Goal: Transaction & Acquisition: Purchase product/service

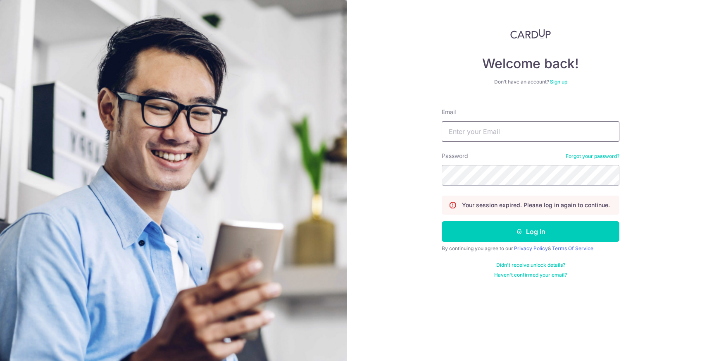
click at [494, 134] on input "Email" at bounding box center [531, 131] width 178 height 21
type input "ztycxy@gmail.com"
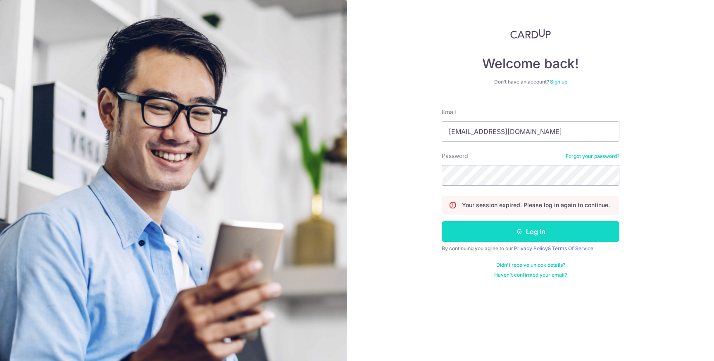
click at [566, 232] on button "Log in" at bounding box center [531, 231] width 178 height 21
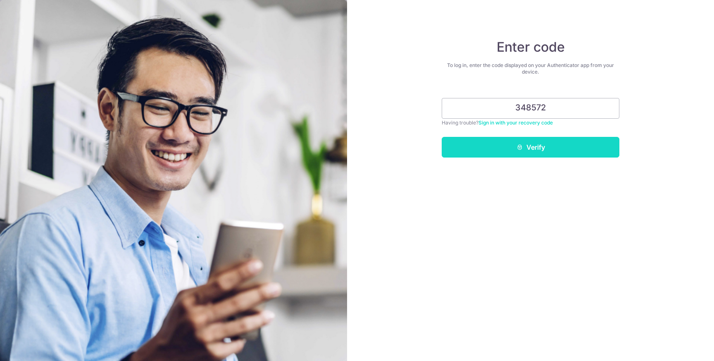
type input "348572"
click at [558, 144] on button "Verify" at bounding box center [531, 147] width 178 height 21
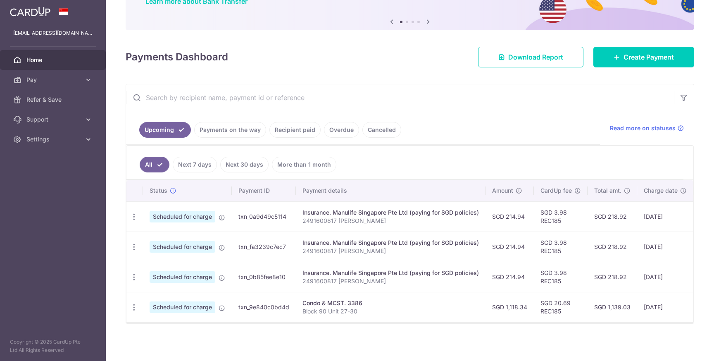
scroll to position [77, 0]
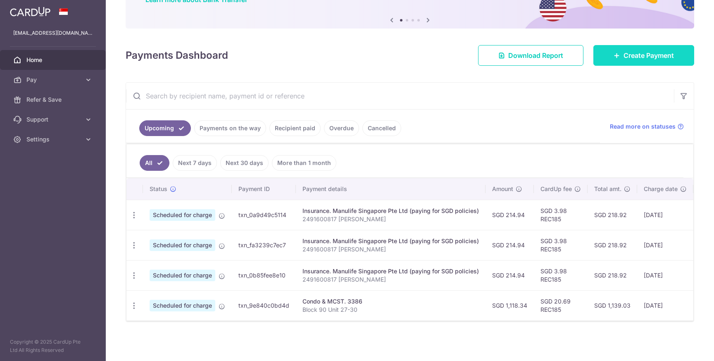
click at [629, 60] on span "Create Payment" at bounding box center [649, 55] width 50 height 10
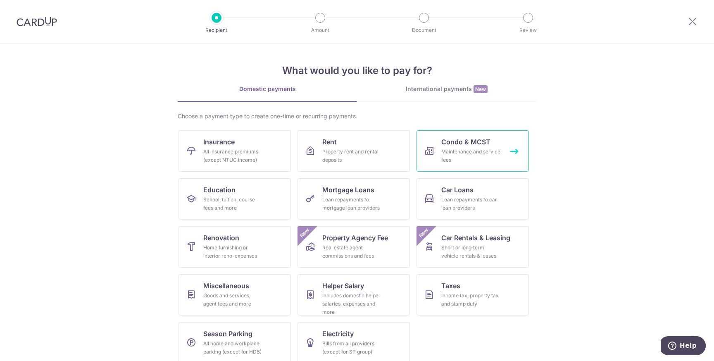
click at [470, 148] on div "Maintenance and service fees" at bounding box center [472, 156] width 60 height 17
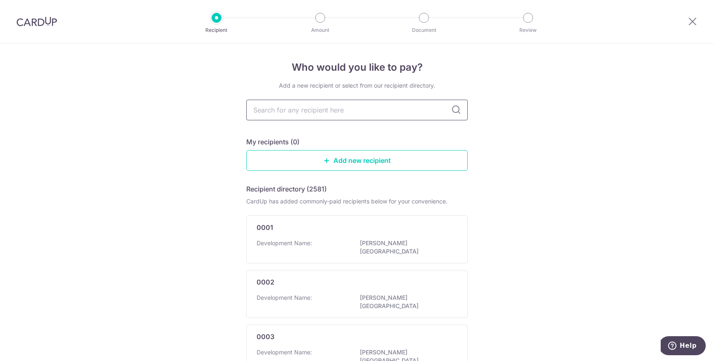
click at [294, 108] on input "text" at bounding box center [357, 110] width 222 height 21
type input "jadescape"
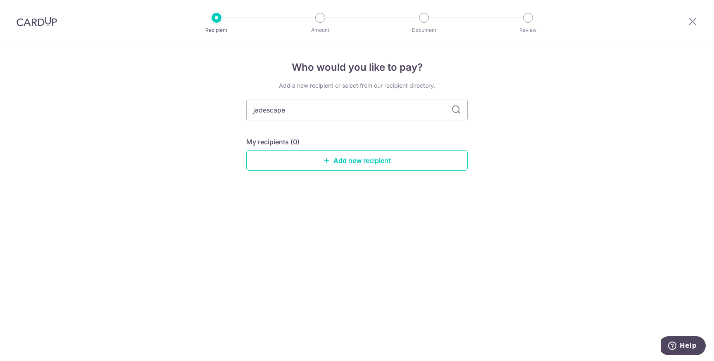
click at [453, 110] on icon at bounding box center [456, 110] width 10 height 10
click at [335, 113] on input "jadescape" at bounding box center [357, 110] width 222 height 21
type input "4829"
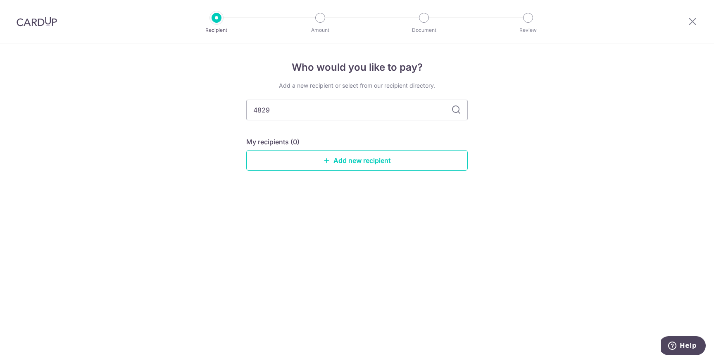
click at [454, 106] on icon at bounding box center [456, 110] width 10 height 10
click at [354, 163] on link "Add new recipient" at bounding box center [357, 160] width 222 height 21
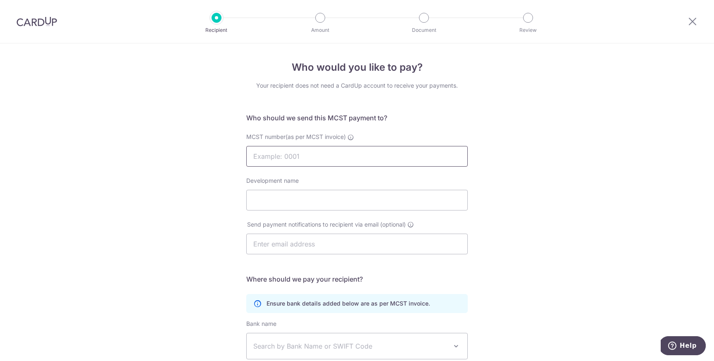
click at [277, 157] on input "MCST number(as per MCST invoice)" at bounding box center [357, 156] width 222 height 21
type input "4829"
click at [187, 218] on div "Who would you like to pay? Your recipient does not need a CardUp account to rec…" at bounding box center [357, 261] width 714 height 437
click at [276, 200] on input "Development name" at bounding box center [357, 200] width 222 height 21
click at [242, 248] on div "Send payment notifications to recipient via email (optional)" at bounding box center [356, 237] width 231 height 34
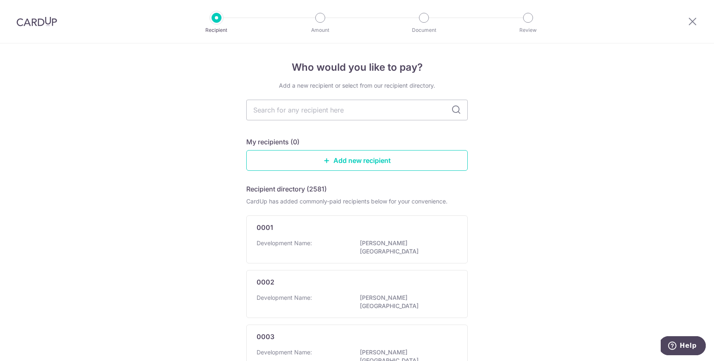
click at [311, 110] on input "text" at bounding box center [357, 110] width 222 height 21
click at [274, 112] on input "text" at bounding box center [357, 110] width 222 height 21
type input "4829"
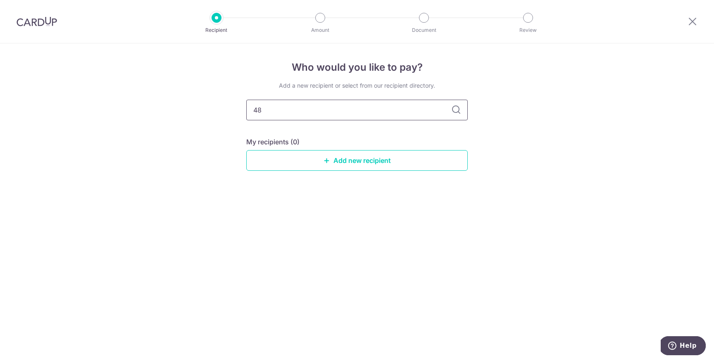
type input "4"
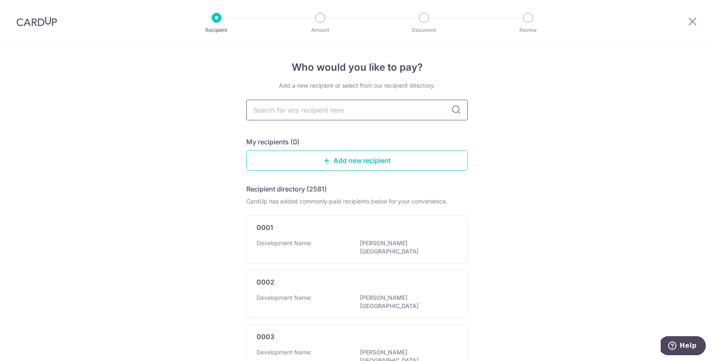
click at [279, 113] on input "text" at bounding box center [357, 110] width 222 height 21
type input "jadescape"
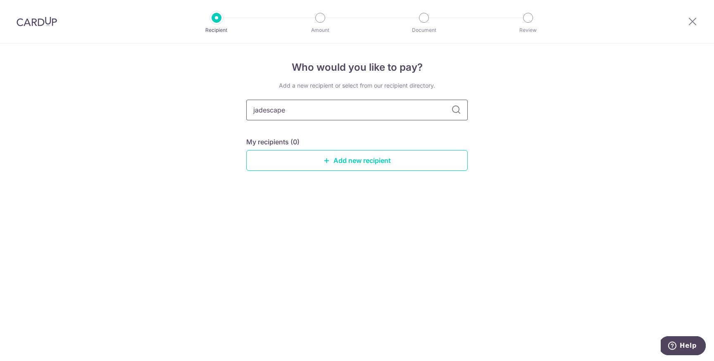
click at [392, 114] on input "jadescape" at bounding box center [357, 110] width 222 height 21
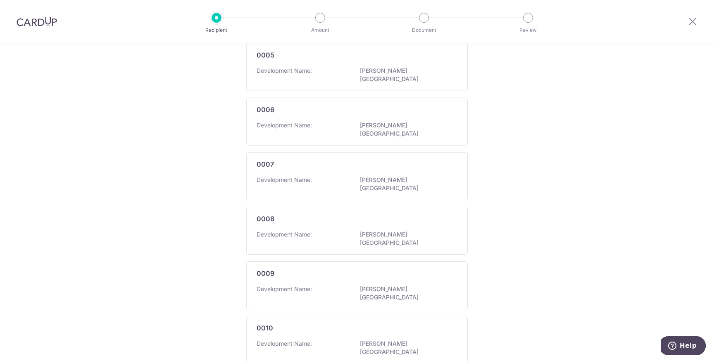
scroll to position [437, 0]
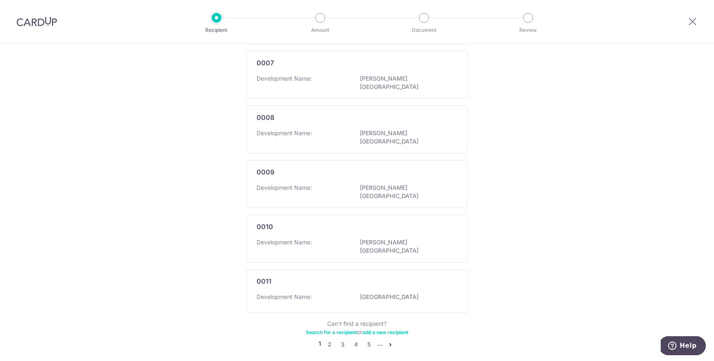
click at [341, 329] on link "Search for a recipient" at bounding box center [331, 332] width 51 height 6
click at [369, 339] on link "5" at bounding box center [369, 344] width 10 height 10
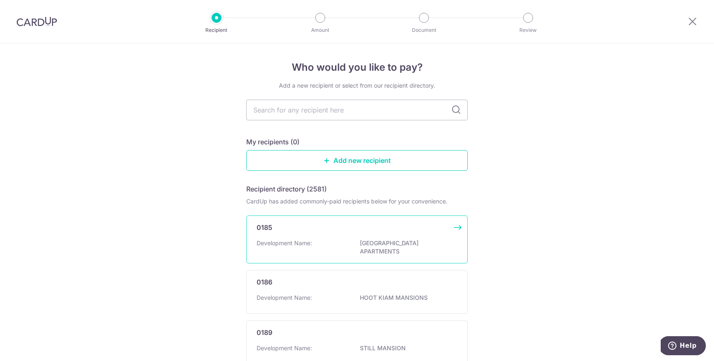
scroll to position [442, 0]
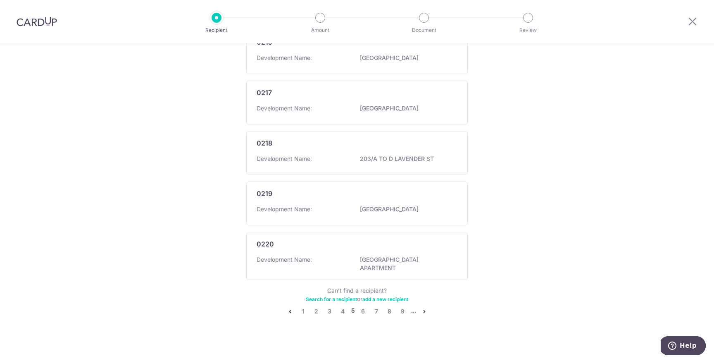
click at [413, 307] on li "..." at bounding box center [413, 311] width 5 height 10
click at [425, 308] on icon "pager" at bounding box center [424, 311] width 7 height 7
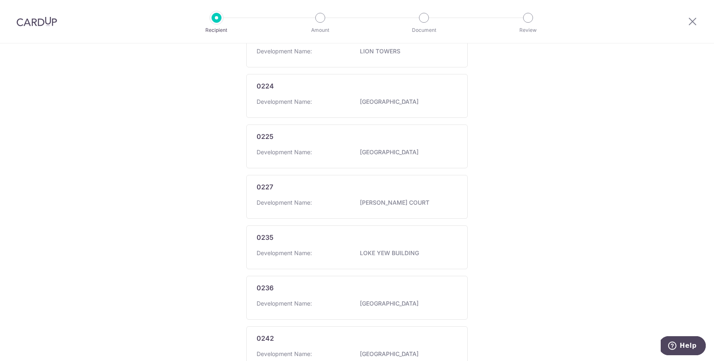
scroll to position [437, 0]
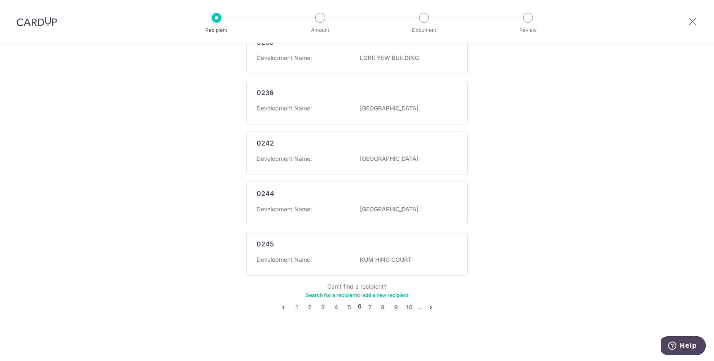
click at [431, 307] on icon "pager" at bounding box center [431, 307] width 7 height 7
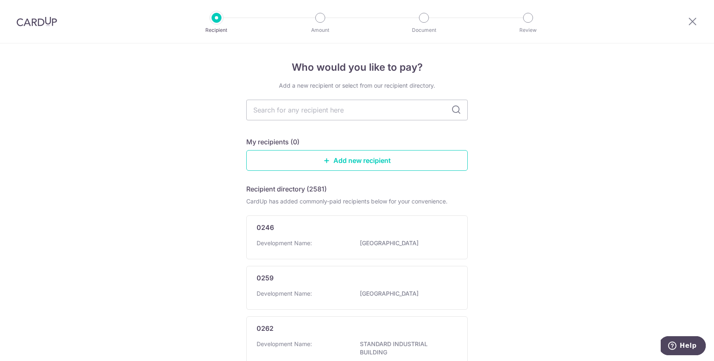
scroll to position [446, 0]
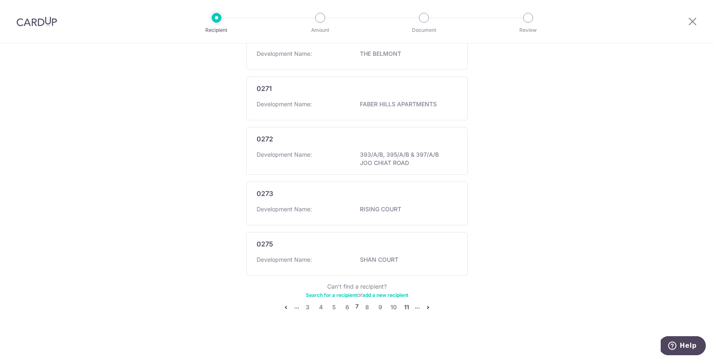
click at [406, 307] on link "11" at bounding box center [407, 307] width 10 height 10
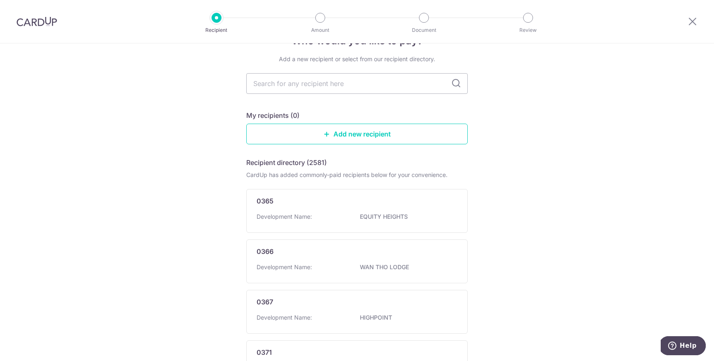
scroll to position [457, 0]
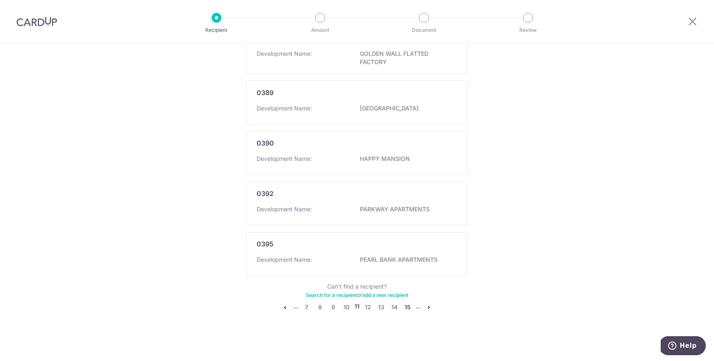
click at [409, 308] on link "15" at bounding box center [408, 307] width 10 height 10
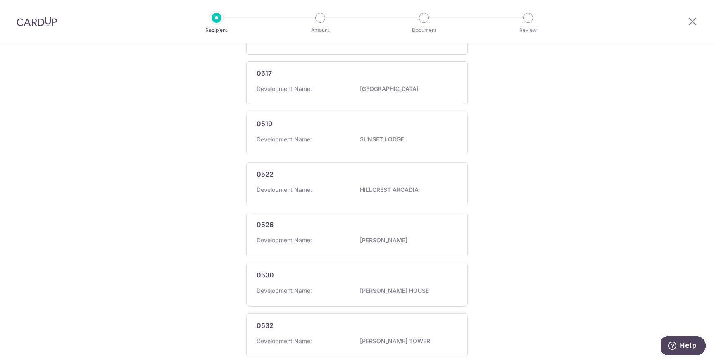
scroll to position [437, 0]
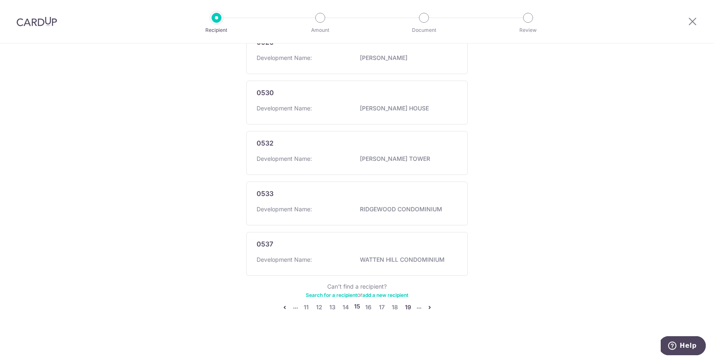
click at [408, 308] on link "19" at bounding box center [408, 307] width 10 height 10
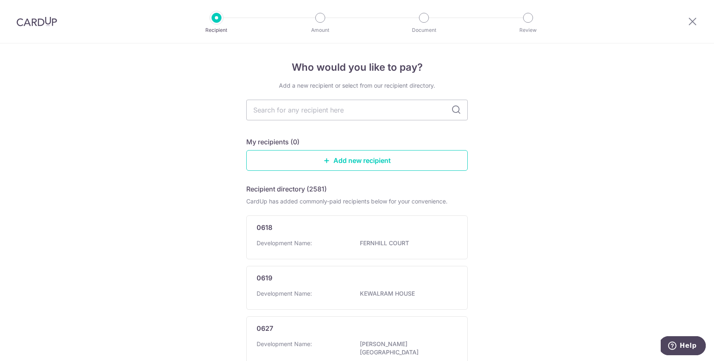
scroll to position [442, 0]
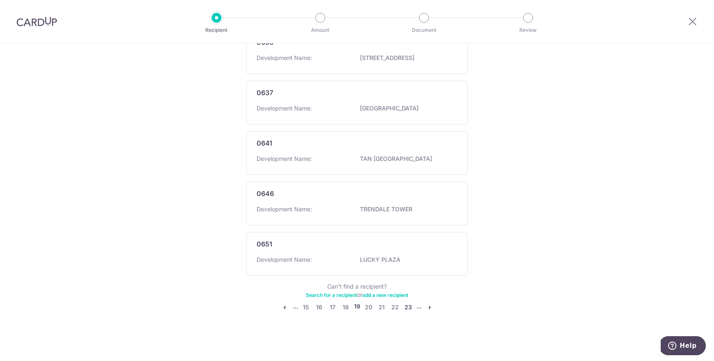
click at [404, 308] on link "23" at bounding box center [408, 307] width 10 height 10
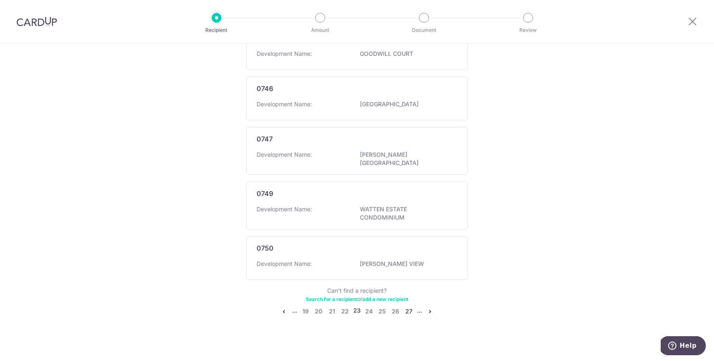
click at [411, 306] on link "27" at bounding box center [409, 311] width 10 height 10
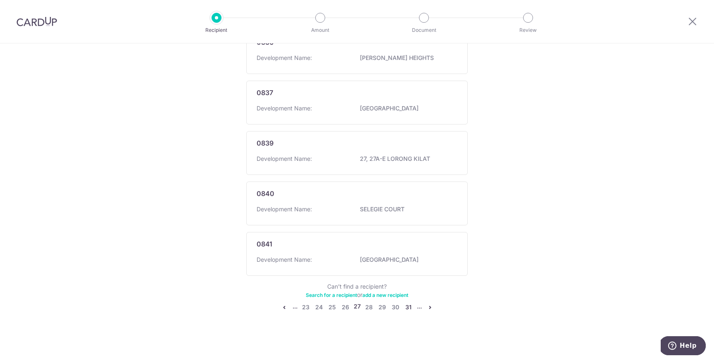
click at [408, 306] on link "31" at bounding box center [409, 307] width 10 height 10
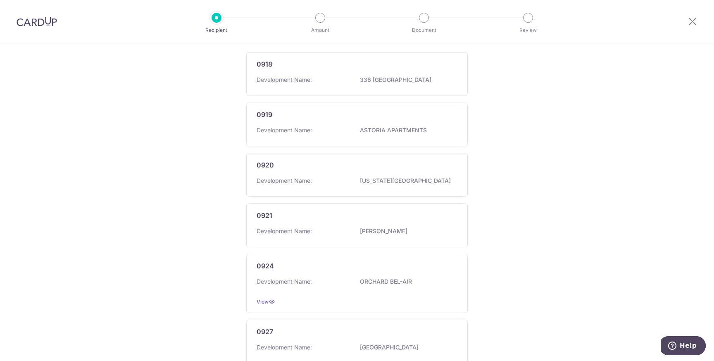
scroll to position [0, 0]
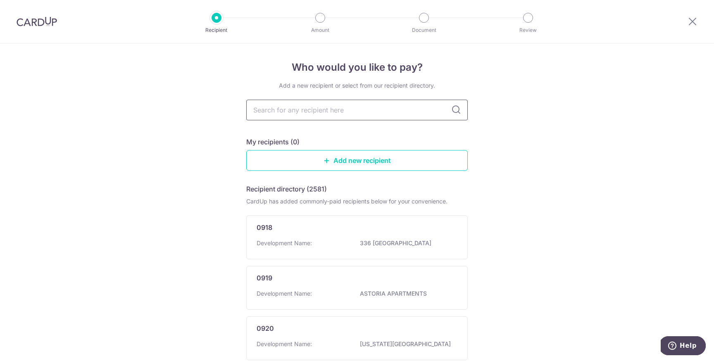
click at [322, 113] on input "text" at bounding box center [357, 110] width 222 height 21
type input "4829"
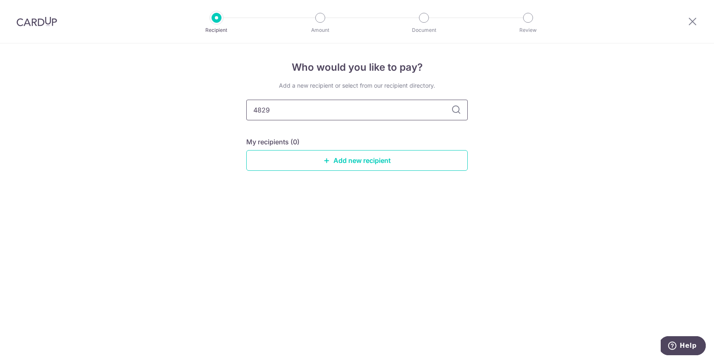
click at [277, 109] on input "4829" at bounding box center [357, 110] width 222 height 21
paste input "3386"
type input "3386"
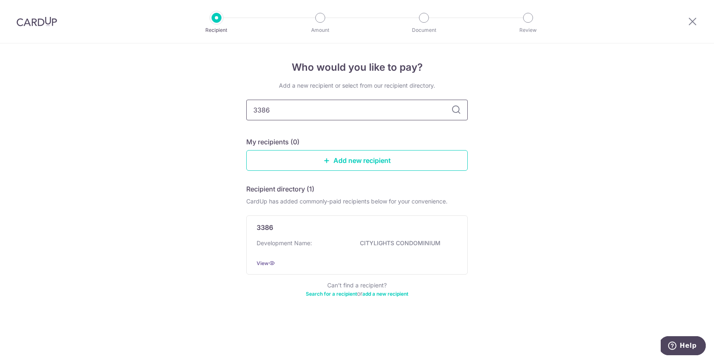
click at [288, 109] on input "3386" at bounding box center [357, 110] width 222 height 21
type input "4"
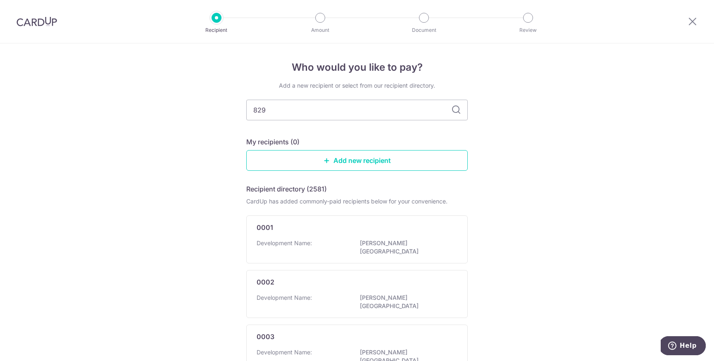
type input "829"
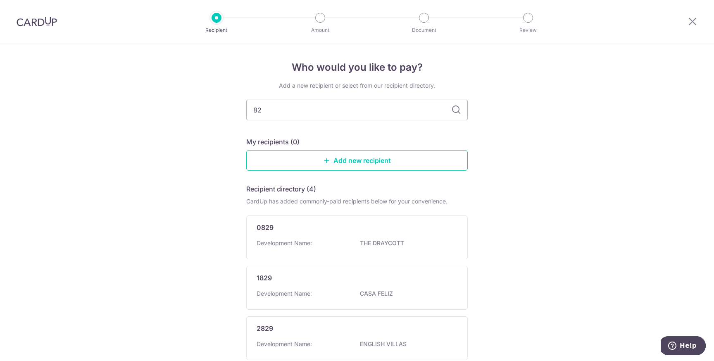
type input "8"
type input "4829"
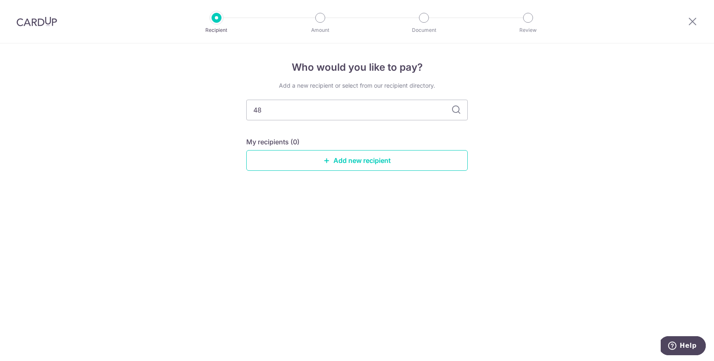
type input "4"
type input "829"
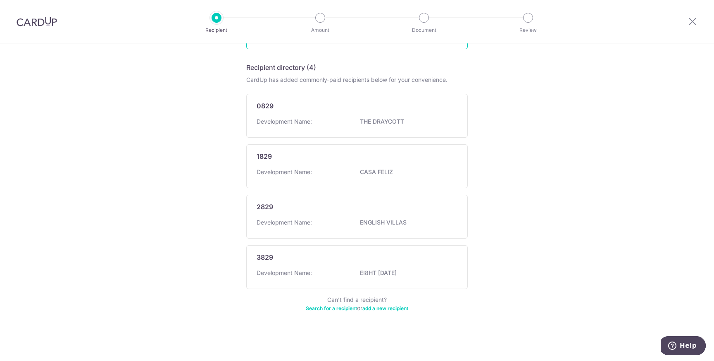
scroll to position [120, 0]
click at [390, 310] on link "add a new recipient" at bounding box center [386, 309] width 46 height 6
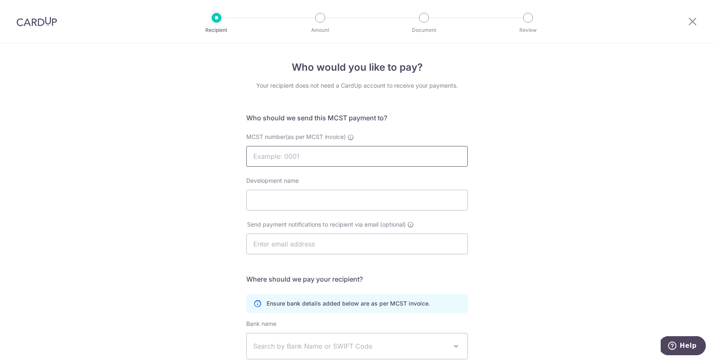
click at [279, 151] on input "MCST number(as per MCST invoice)" at bounding box center [357, 156] width 222 height 21
type input "4829"
click at [279, 209] on input "Development name" at bounding box center [357, 200] width 222 height 21
paste input "Jadescape"
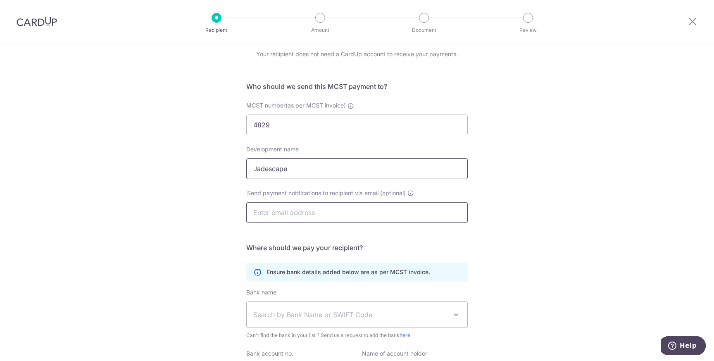
scroll to position [36, 0]
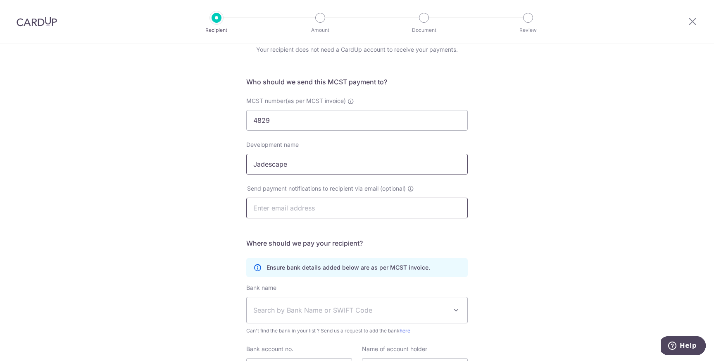
type input "Jadescape"
click at [291, 212] on input "text" at bounding box center [357, 208] width 222 height 21
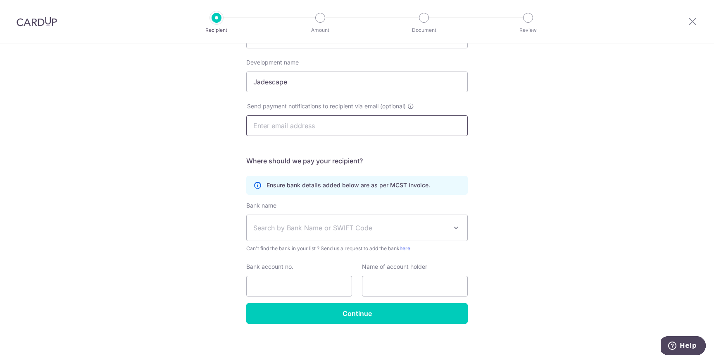
scroll to position [120, 0]
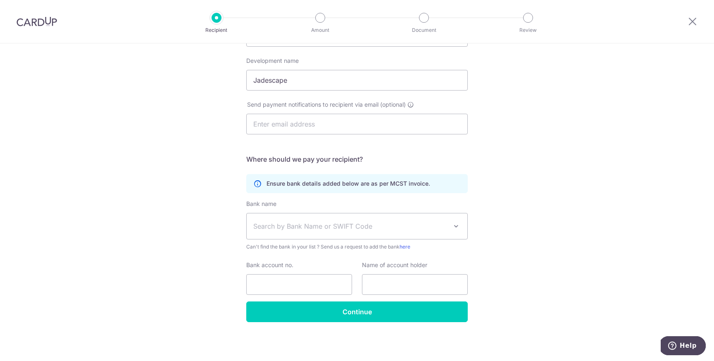
click at [286, 231] on span "Search by Bank Name or SWIFT Code" at bounding box center [357, 226] width 221 height 26
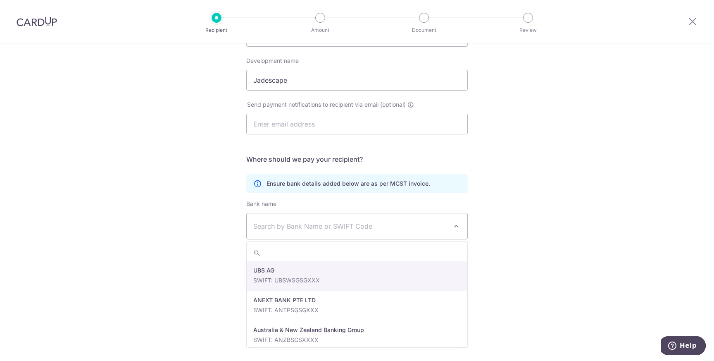
click at [300, 229] on span "Search by Bank Name or SWIFT Code" at bounding box center [350, 226] width 194 height 10
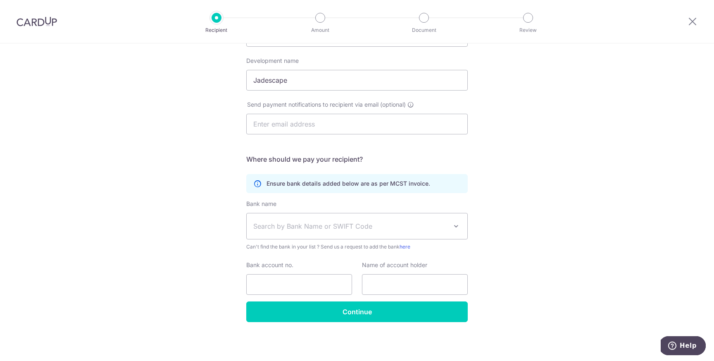
click at [300, 229] on span "Search by Bank Name or SWIFT Code" at bounding box center [350, 226] width 194 height 10
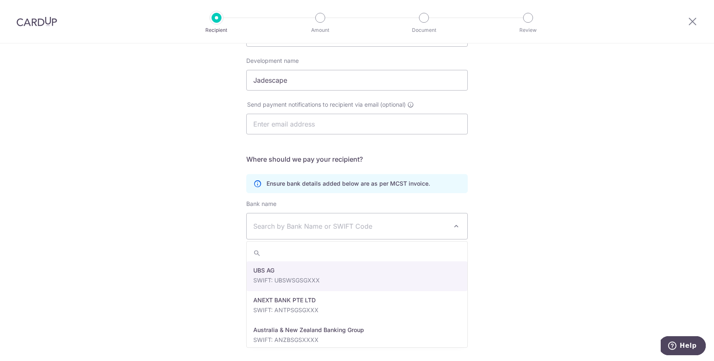
type input "UOB"
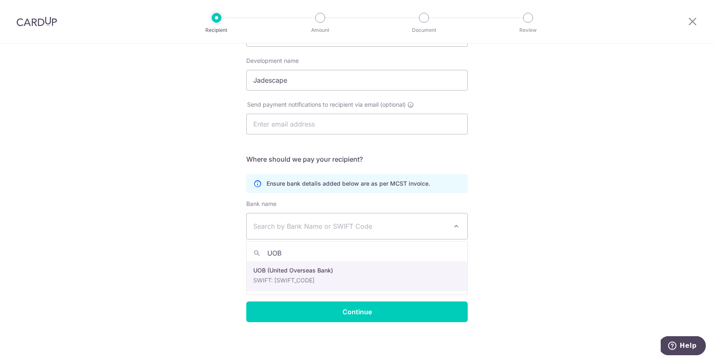
select select "18"
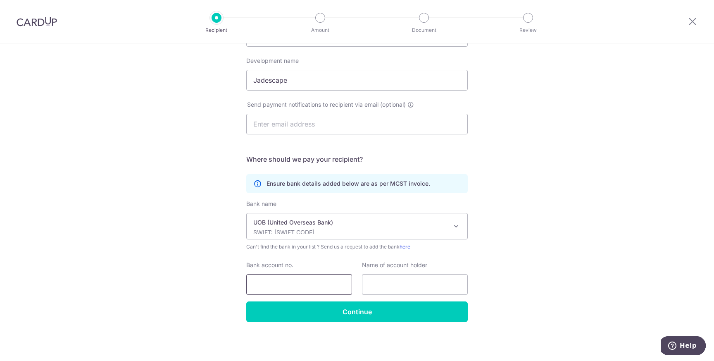
click at [269, 287] on input "Bank account no." at bounding box center [299, 284] width 106 height 21
paste input "772-308-123-1"
type input "772-308-123-1"
click at [387, 284] on input "text" at bounding box center [415, 284] width 106 height 21
paste input "MCST 4829"
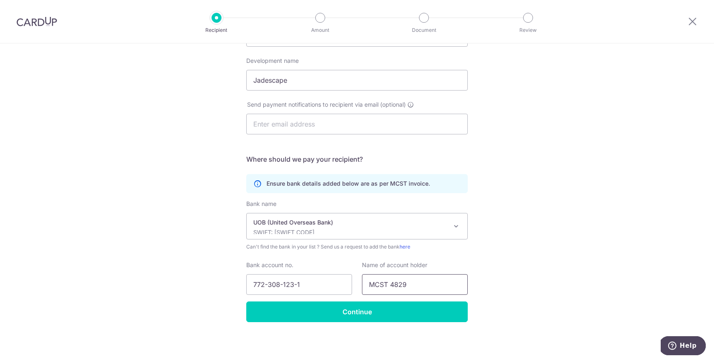
type input "MCST 4829"
click at [459, 228] on span at bounding box center [456, 226] width 10 height 10
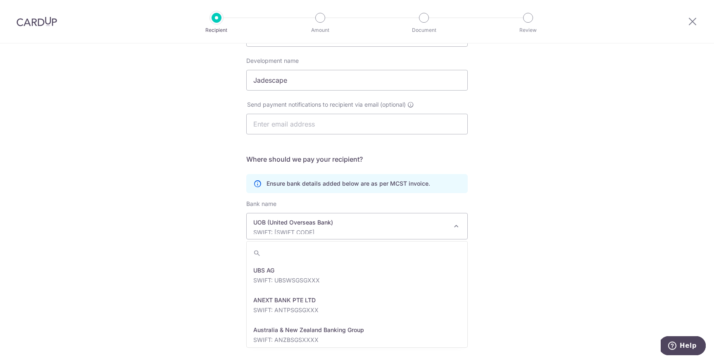
scroll to position [1845, 0]
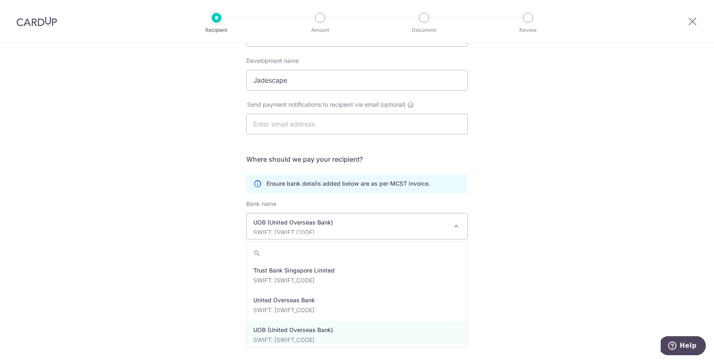
click at [518, 234] on div "Who would you like to pay? Your recipient does not need a CardUp account to rec…" at bounding box center [357, 142] width 714 height 437
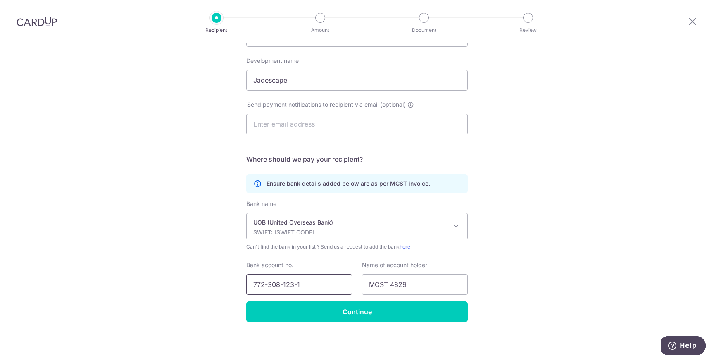
click at [287, 281] on input "772-308-123-1" at bounding box center [299, 284] width 106 height 21
click at [309, 284] on input "772-308-123-1" at bounding box center [299, 284] width 106 height 21
click at [267, 286] on input "772-308-123-1" at bounding box center [299, 284] width 106 height 21
click at [416, 284] on input "MCST 4829" at bounding box center [415, 284] width 106 height 21
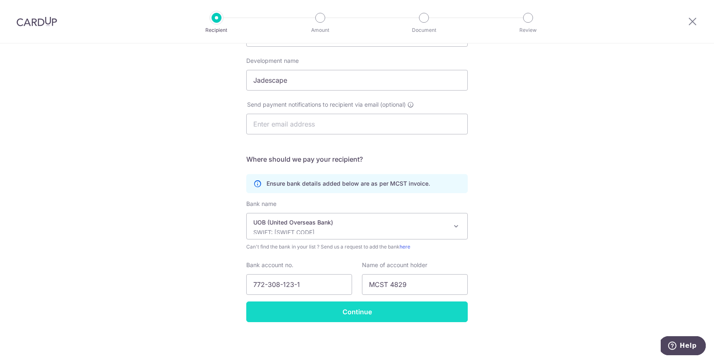
click at [372, 312] on input "Continue" at bounding box center [357, 311] width 222 height 21
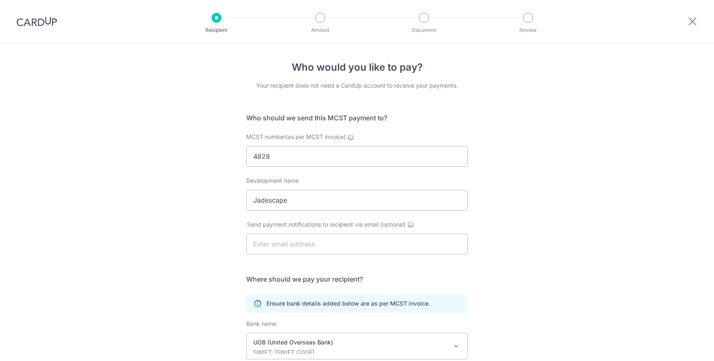
scroll to position [140, 0]
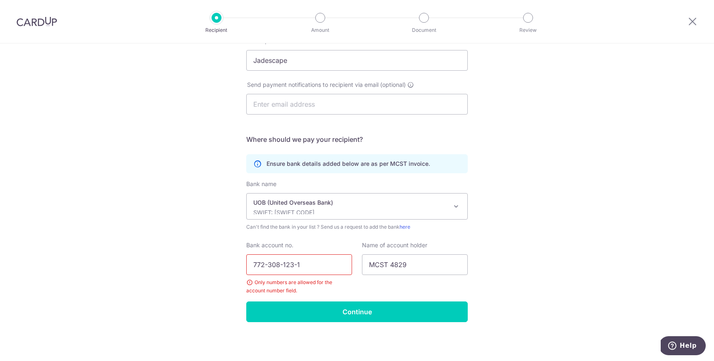
click at [266, 263] on input "772-308-123-1" at bounding box center [299, 264] width 106 height 21
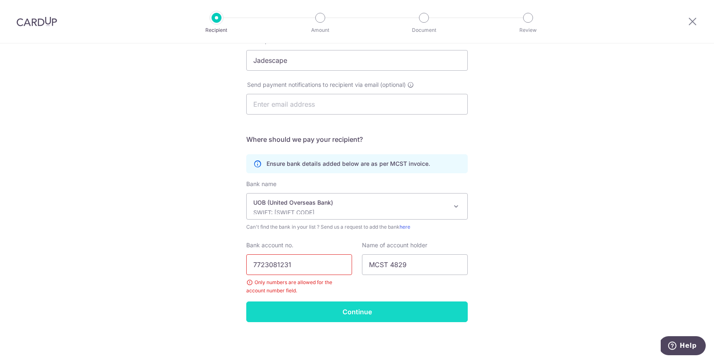
type input "7723081231"
click at [360, 317] on input "Continue" at bounding box center [357, 311] width 222 height 21
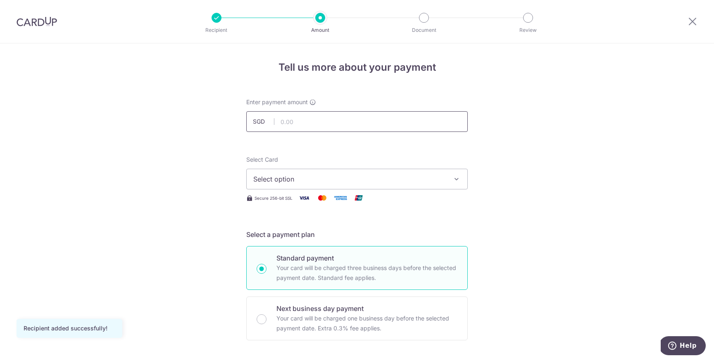
click at [310, 128] on input "text" at bounding box center [357, 121] width 222 height 21
type input "1,095.97"
click at [333, 174] on span "Select option" at bounding box center [349, 179] width 193 height 10
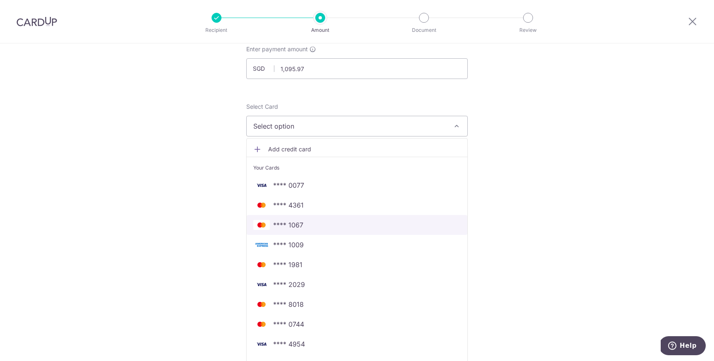
scroll to position [58, 0]
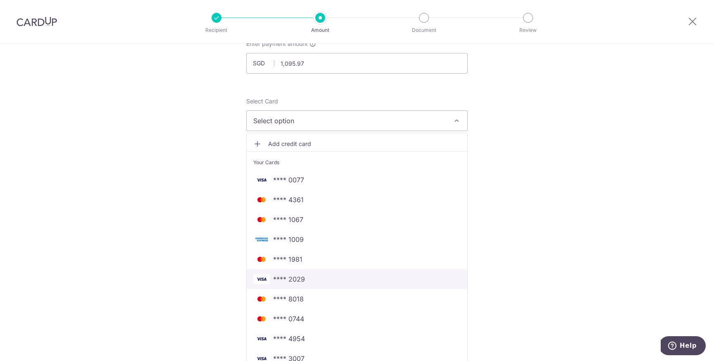
click at [333, 274] on span "**** 2029" at bounding box center [357, 279] width 208 height 10
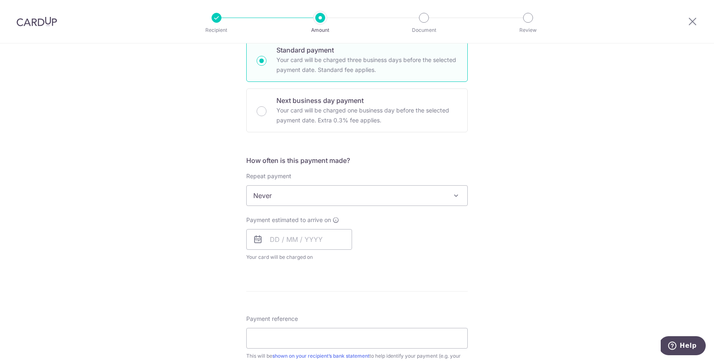
scroll to position [213, 0]
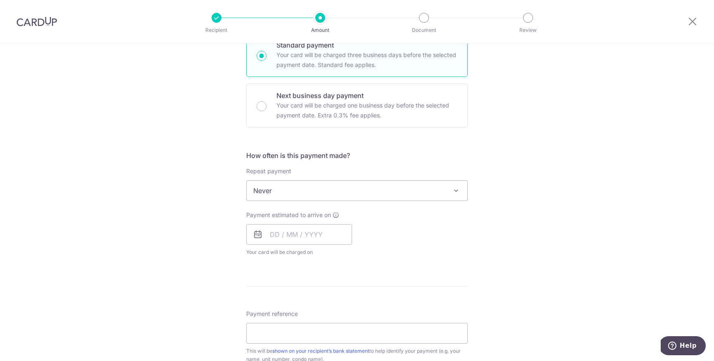
click at [346, 191] on span "Never" at bounding box center [357, 191] width 221 height 20
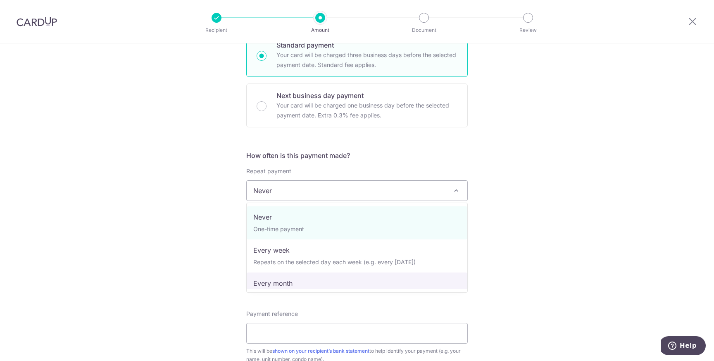
select select "3"
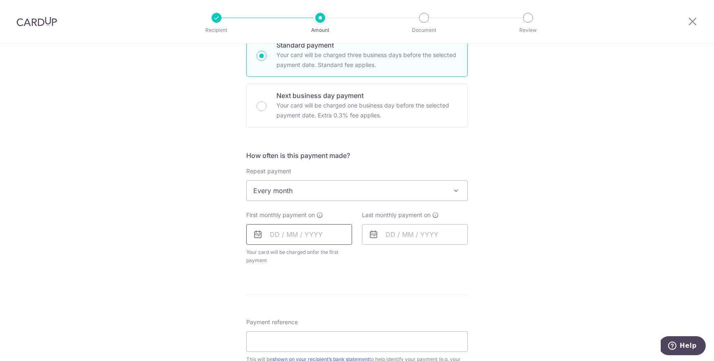
click at [276, 237] on input "text" at bounding box center [299, 234] width 106 height 21
click at [278, 340] on link "20" at bounding box center [279, 342] width 13 height 13
type input "20/10/2025"
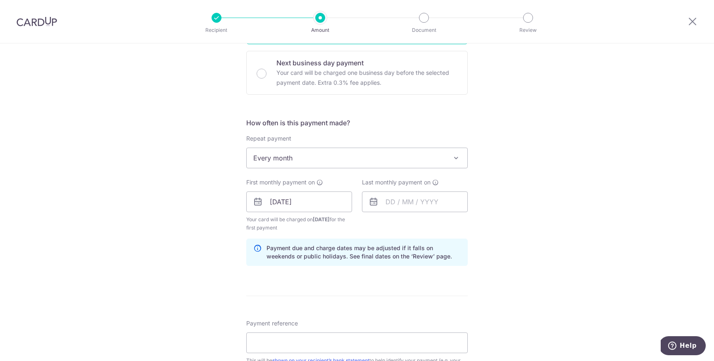
scroll to position [246, 0]
click at [395, 202] on input "text" at bounding box center [415, 201] width 106 height 21
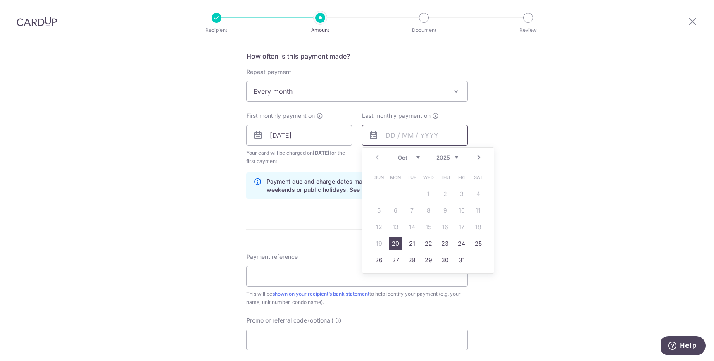
scroll to position [314, 0]
click at [447, 155] on select "2025 2026 2027 2028 2029 2030 2031 2032 2033 2034 2035" at bounding box center [448, 155] width 22 height 7
click at [396, 243] on link "19" at bounding box center [395, 241] width 13 height 13
type input "19/10/2026"
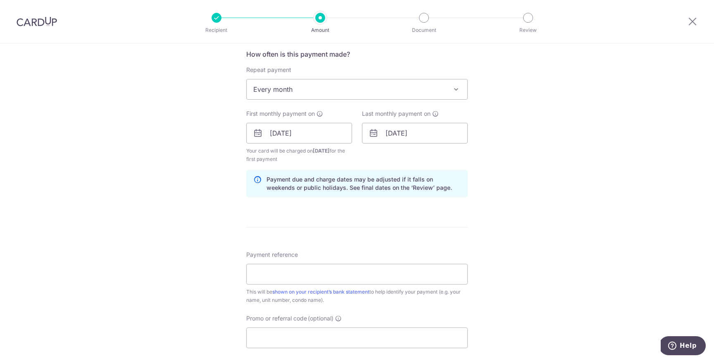
click at [358, 88] on span "Every month" at bounding box center [357, 89] width 221 height 20
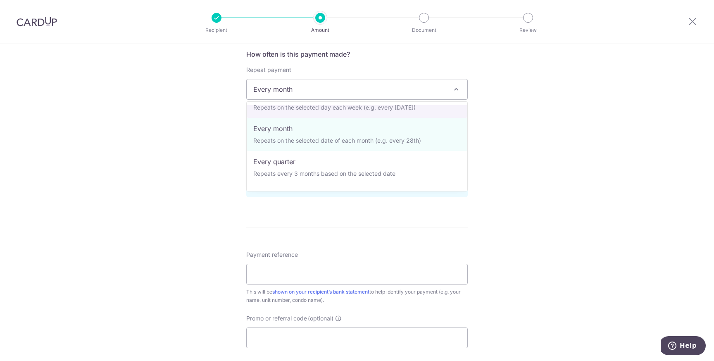
scroll to position [60, 0]
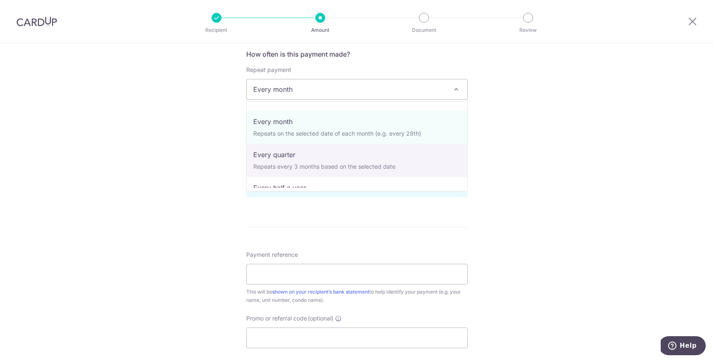
select select "4"
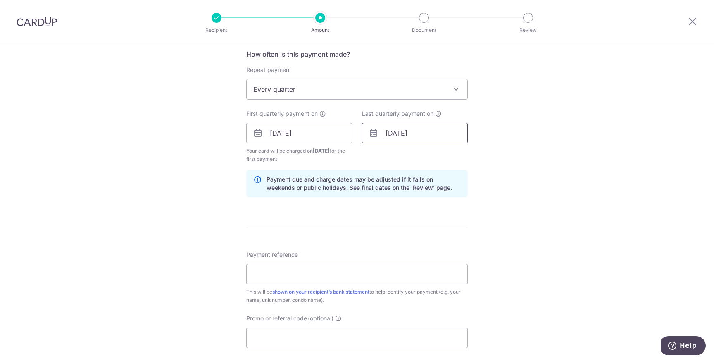
click at [424, 134] on input "19/10/2026" at bounding box center [415, 133] width 106 height 21
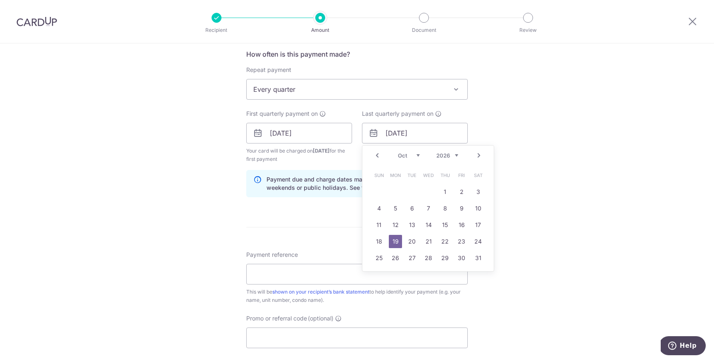
click at [452, 156] on select "2025 2026 2027 2028 2029 2030 2031 2032 2033 2034 2035" at bounding box center [448, 155] width 22 height 7
click at [408, 156] on select "Oct Nov Dec" at bounding box center [409, 155] width 22 height 7
click at [428, 260] on link "31" at bounding box center [428, 257] width 13 height 13
type input "31/12/2025"
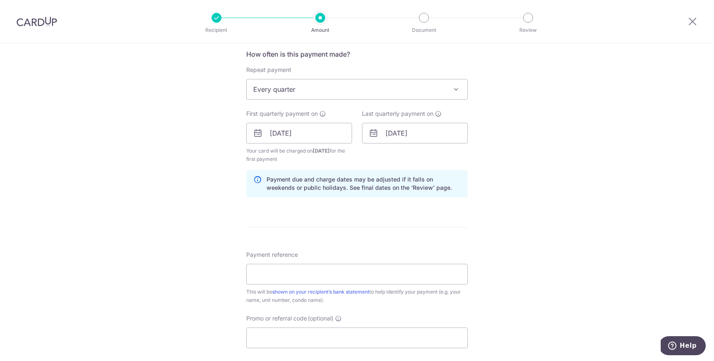
click at [537, 210] on div "Tell us more about your payment Enter payment amount SGD 1,095.97 1095.97 Recip…" at bounding box center [357, 124] width 714 height 790
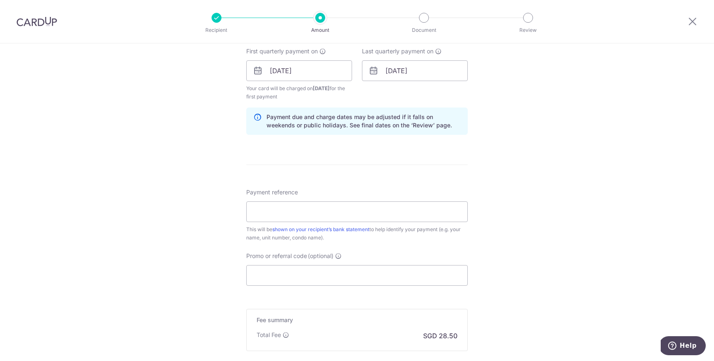
scroll to position [381, 0]
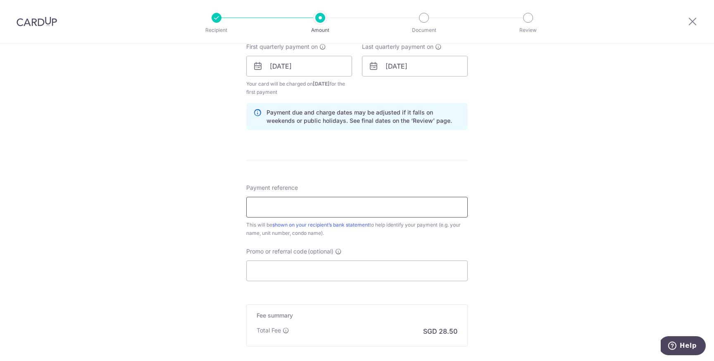
click at [302, 204] on input "Payment reference" at bounding box center [357, 207] width 222 height 21
click at [281, 210] on input "Payment reference" at bounding box center [357, 207] width 222 height 21
click at [352, 207] on input "Block 4 Unit" at bounding box center [357, 207] width 222 height 21
click at [293, 206] on input "Block 4 Unit 22-11" at bounding box center [357, 207] width 222 height 21
type input "Blk 042211"
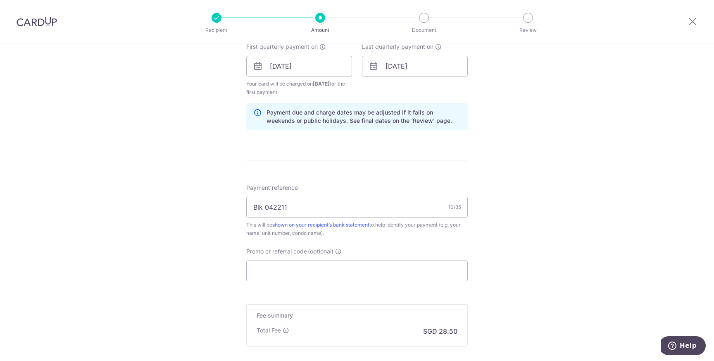
click at [232, 239] on div "Tell us more about your payment Enter payment amount SGD 1,095.97 1095.97 Recip…" at bounding box center [357, 57] width 714 height 790
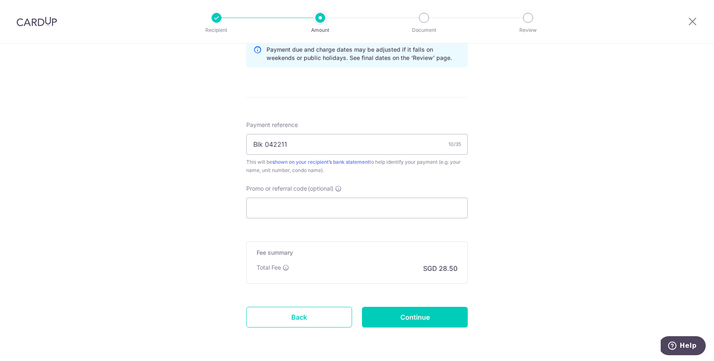
scroll to position [446, 0]
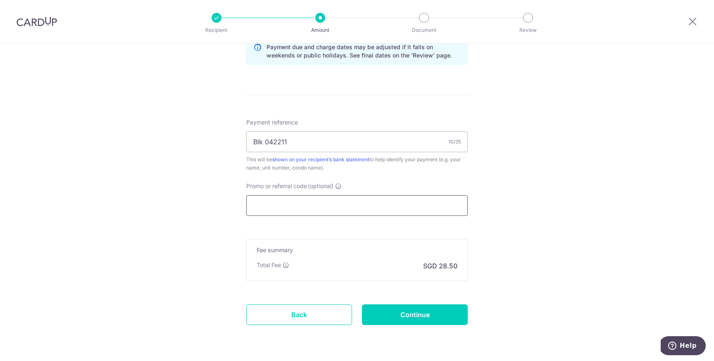
click at [294, 209] on input "Promo or referral code (optional)" at bounding box center [357, 205] width 222 height 21
paste input "3HOME25R"
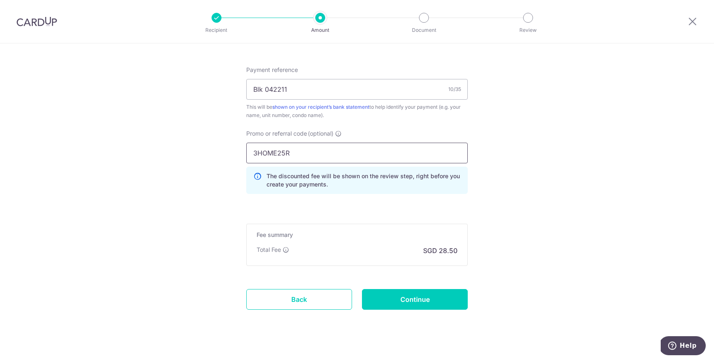
scroll to position [510, 0]
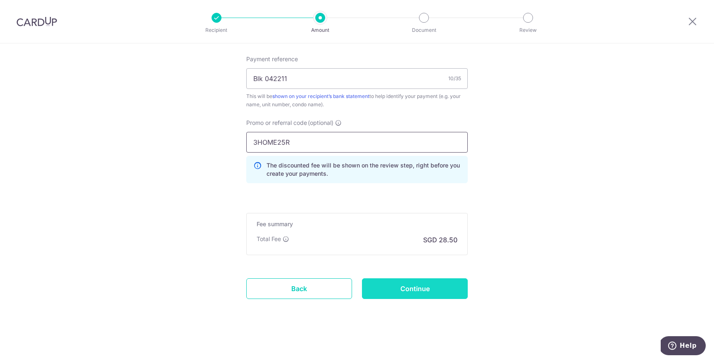
type input "3HOME25R"
click at [420, 291] on input "Continue" at bounding box center [415, 288] width 106 height 21
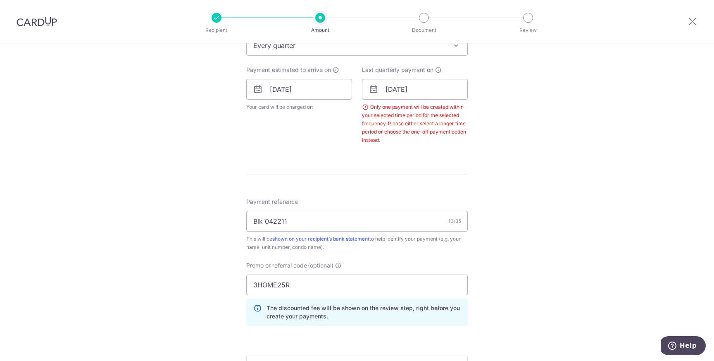
scroll to position [287, 0]
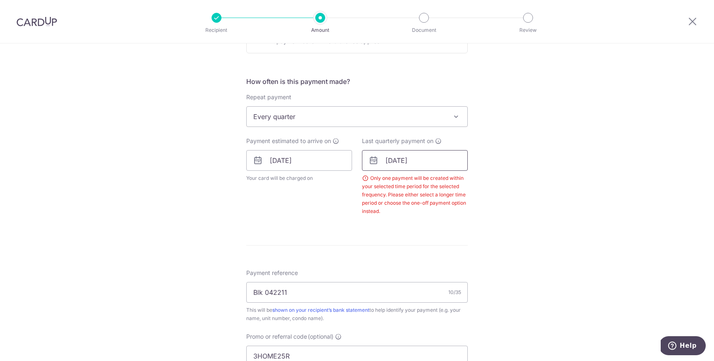
click at [430, 162] on input "31/12/2025" at bounding box center [415, 160] width 106 height 21
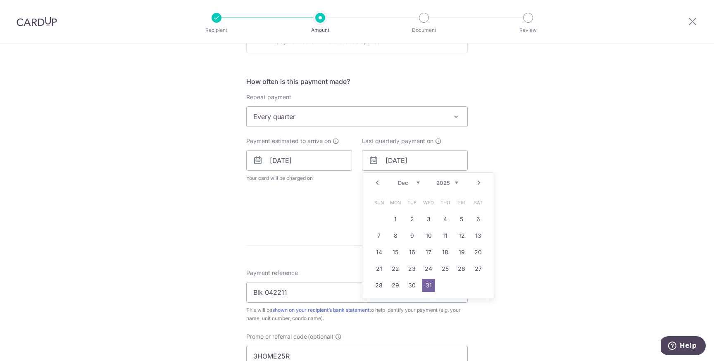
click at [479, 182] on link "Next" at bounding box center [479, 183] width 10 height 10
click at [461, 285] on link "30" at bounding box center [461, 285] width 13 height 13
type input "30/01/2026"
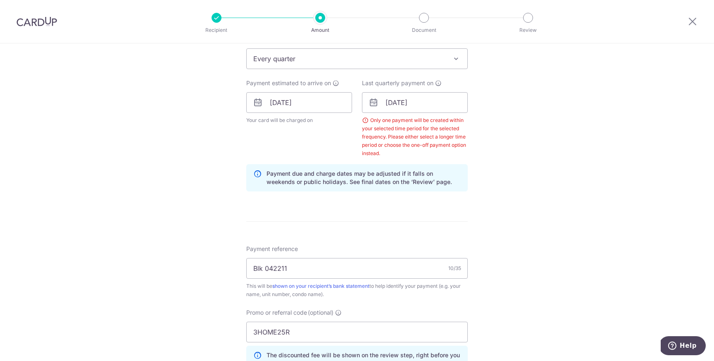
scroll to position [347, 0]
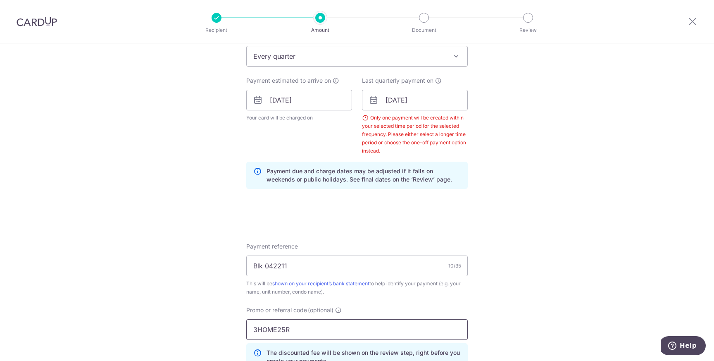
click at [304, 326] on input "3HOME25R" at bounding box center [357, 329] width 222 height 21
paste input "REC185"
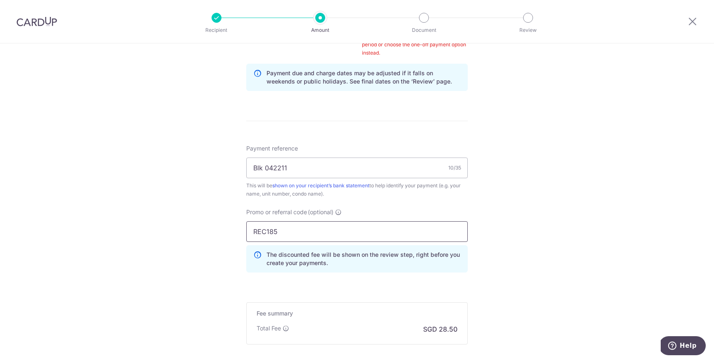
scroll to position [535, 0]
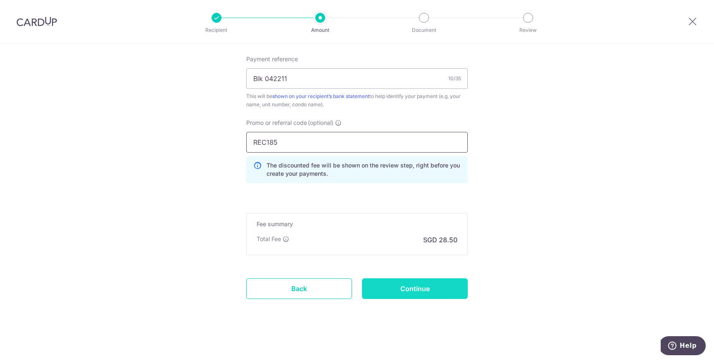
type input "REC185"
click at [442, 290] on input "Continue" at bounding box center [415, 288] width 106 height 21
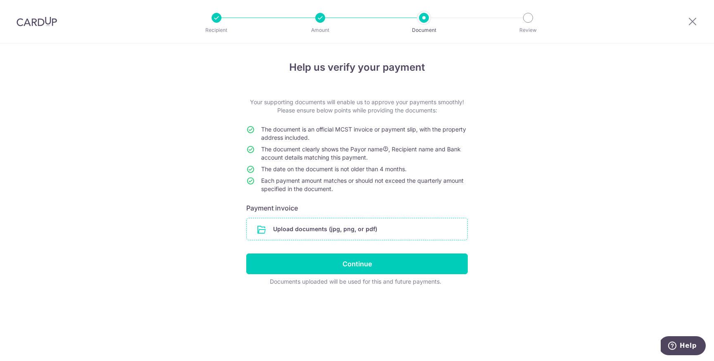
click at [329, 234] on input "file" at bounding box center [357, 228] width 221 height 21
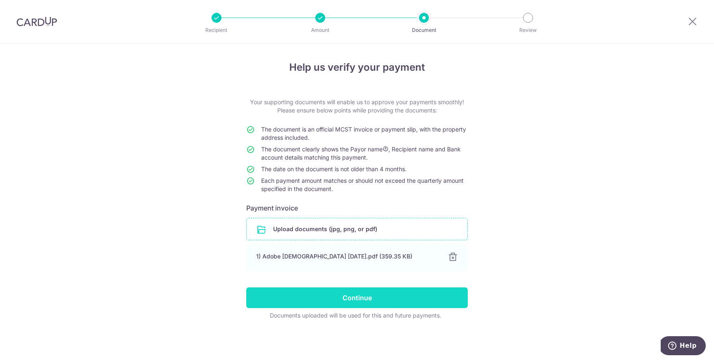
click at [384, 299] on input "Continue" at bounding box center [357, 297] width 222 height 21
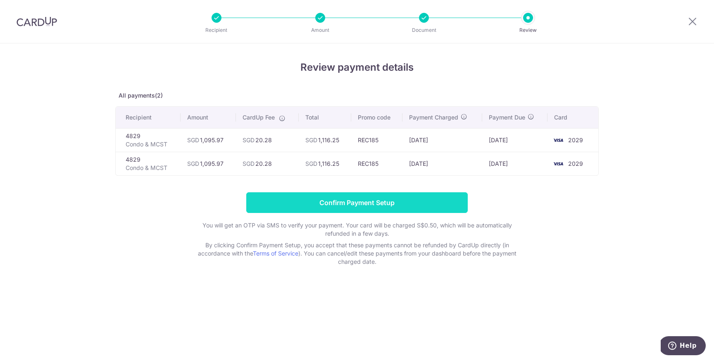
click at [371, 203] on input "Confirm Payment Setup" at bounding box center [357, 202] width 222 height 21
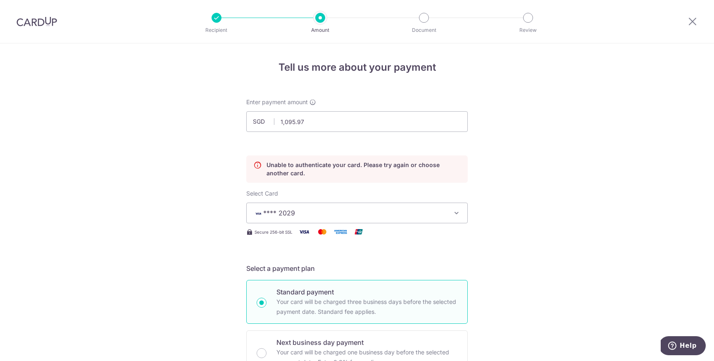
click at [419, 216] on span "**** 2029" at bounding box center [349, 213] width 193 height 10
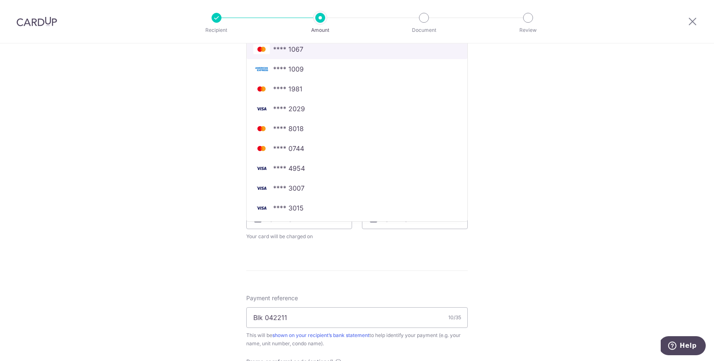
scroll to position [215, 0]
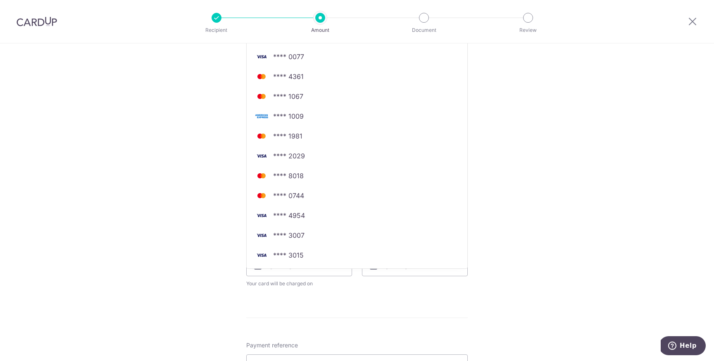
click at [508, 180] on div "Tell us more about your payment Enter payment amount SGD 1,095.97 1095.97 Unabl…" at bounding box center [357, 237] width 714 height 819
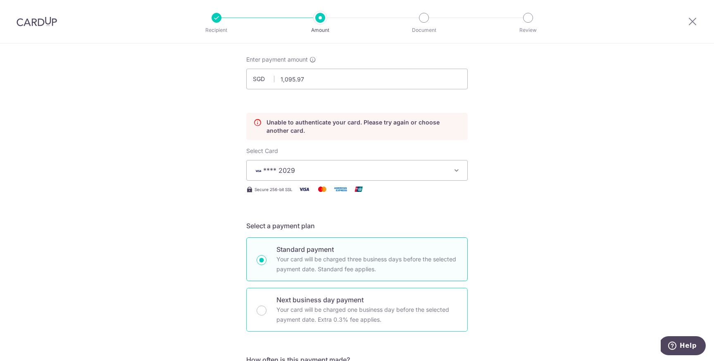
scroll to position [0, 0]
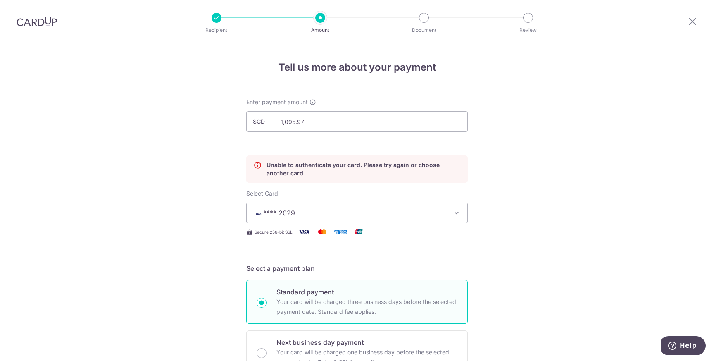
click at [436, 219] on button "**** 2029" at bounding box center [357, 213] width 222 height 21
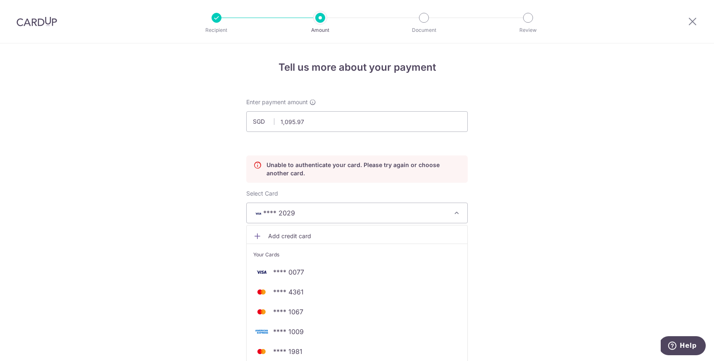
scroll to position [16, 0]
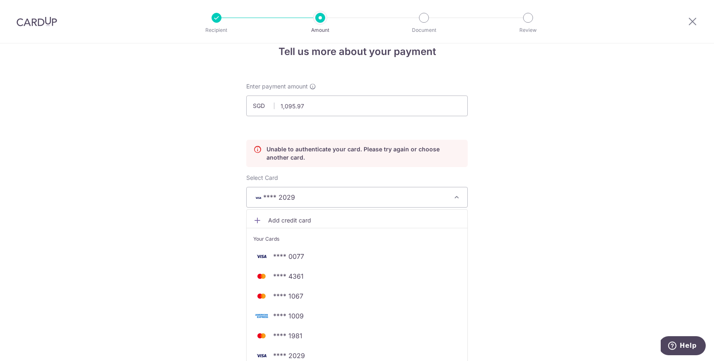
click at [286, 219] on span "Add credit card" at bounding box center [364, 220] width 193 height 8
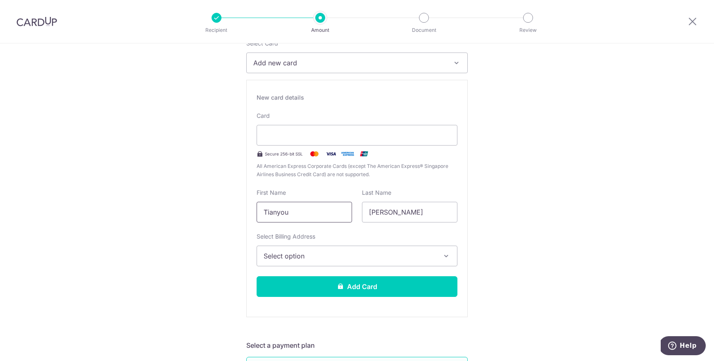
scroll to position [159, 0]
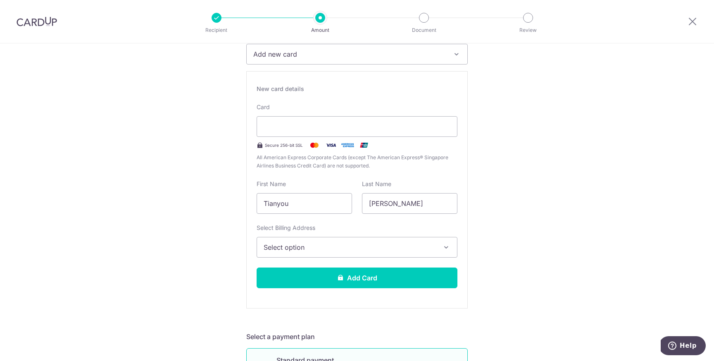
click at [299, 244] on span "Select option" at bounding box center [350, 247] width 172 height 10
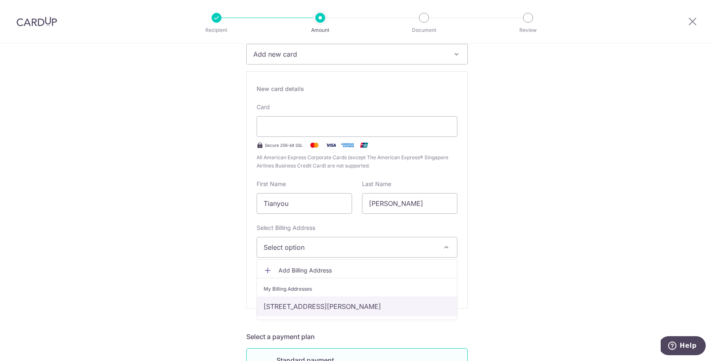
click at [344, 310] on link "[STREET_ADDRESS][PERSON_NAME]" at bounding box center [357, 306] width 200 height 20
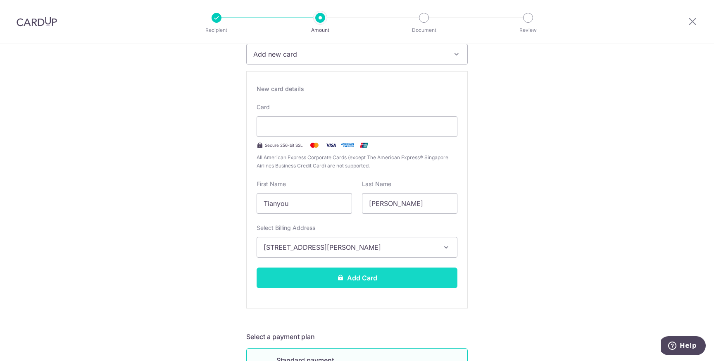
click at [368, 279] on button "Add Card" at bounding box center [357, 277] width 201 height 21
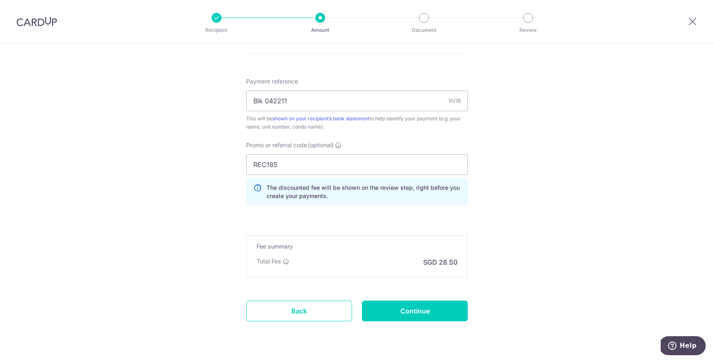
scroll to position [476, 0]
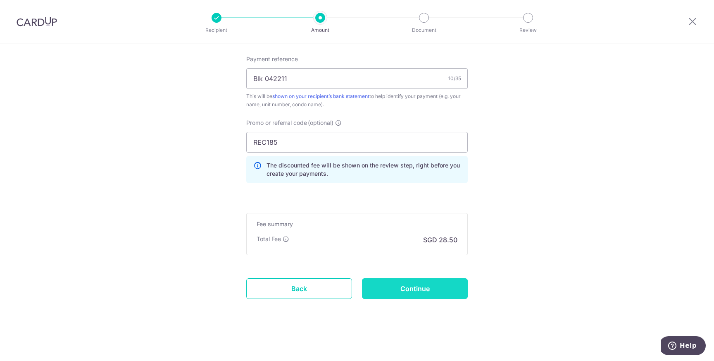
click at [443, 290] on input "Continue" at bounding box center [415, 288] width 106 height 21
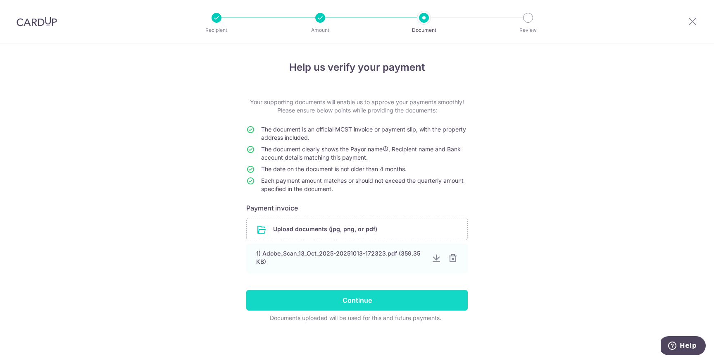
click at [368, 298] on input "Continue" at bounding box center [357, 300] width 222 height 21
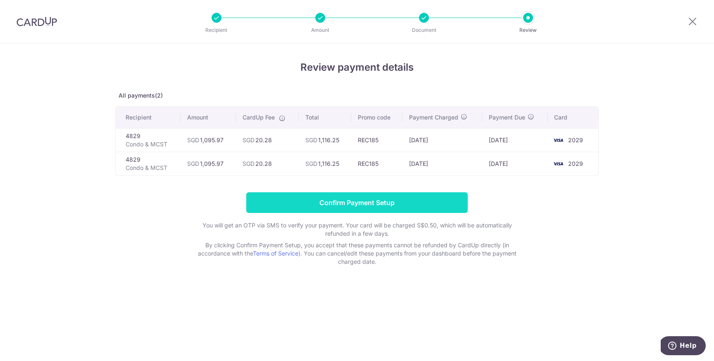
click at [358, 201] on input "Confirm Payment Setup" at bounding box center [357, 202] width 222 height 21
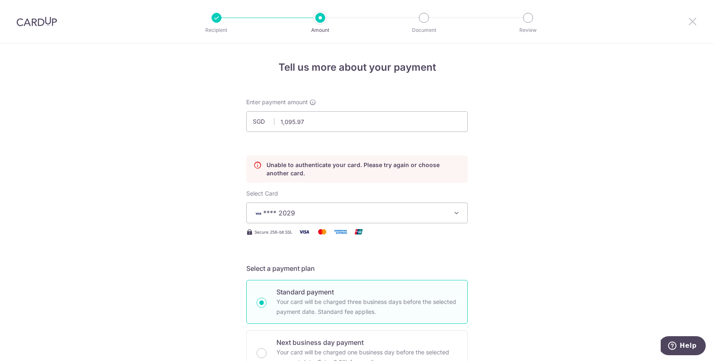
click at [694, 21] on icon at bounding box center [693, 21] width 10 height 10
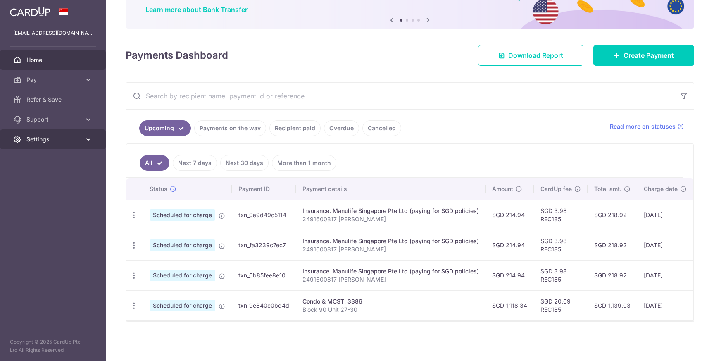
click at [72, 144] on link "Settings" at bounding box center [53, 139] width 106 height 20
click at [504, 90] on input "text" at bounding box center [400, 96] width 548 height 26
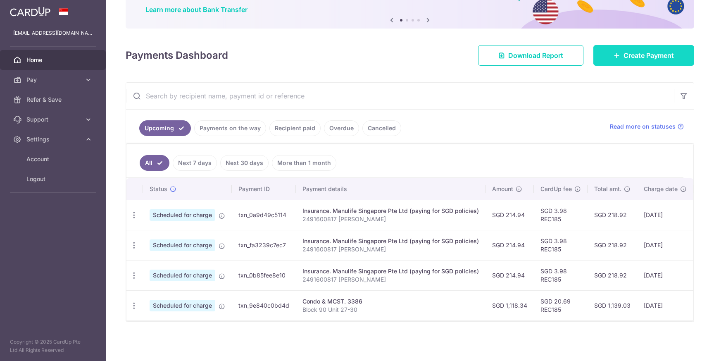
click at [666, 54] on span "Create Payment" at bounding box center [649, 55] width 50 height 10
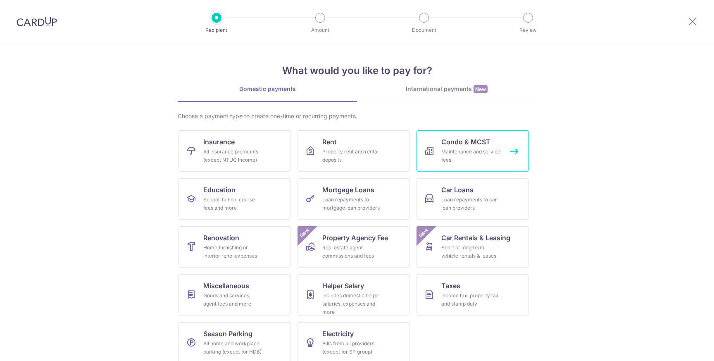
click at [476, 154] on div "Maintenance and service fees" at bounding box center [472, 156] width 60 height 17
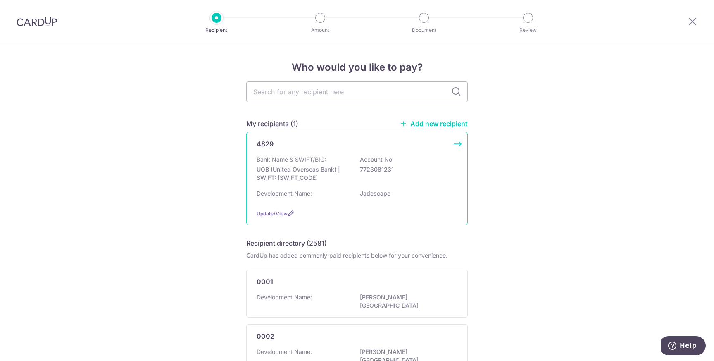
click at [348, 194] on div "Development Name: Jadescape" at bounding box center [357, 195] width 201 height 13
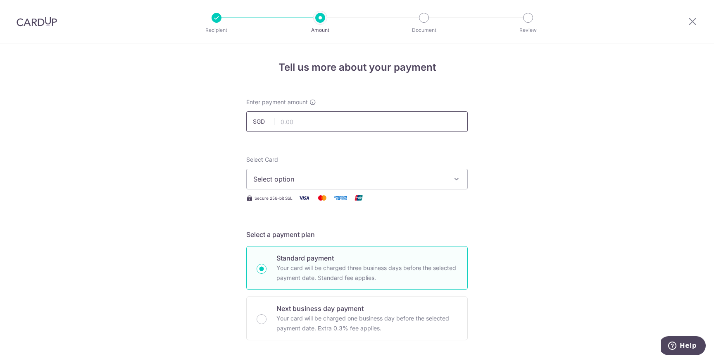
click at [299, 122] on input "text" at bounding box center [357, 121] width 222 height 21
click at [311, 178] on span "Select option" at bounding box center [349, 179] width 193 height 10
type input "1,095.97"
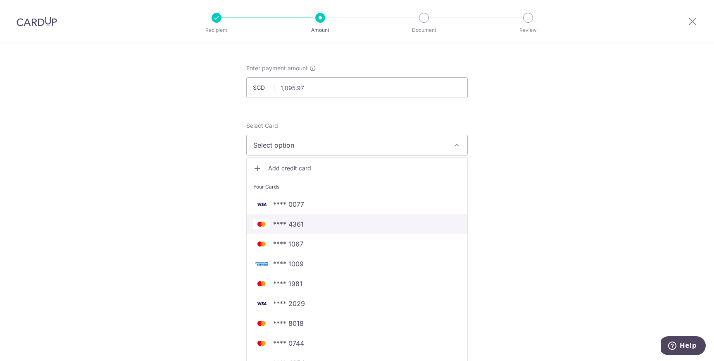
scroll to position [41, 0]
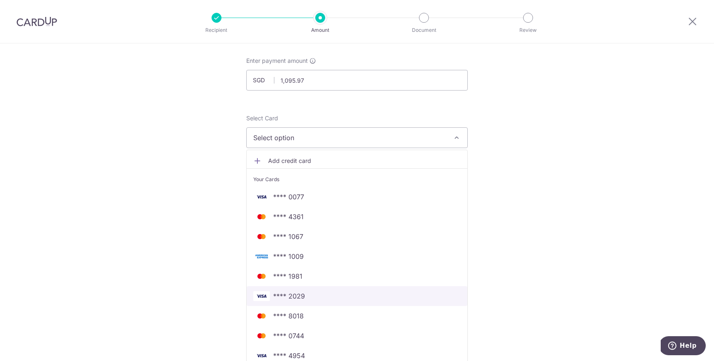
click at [316, 295] on span "**** 2029" at bounding box center [357, 296] width 208 height 10
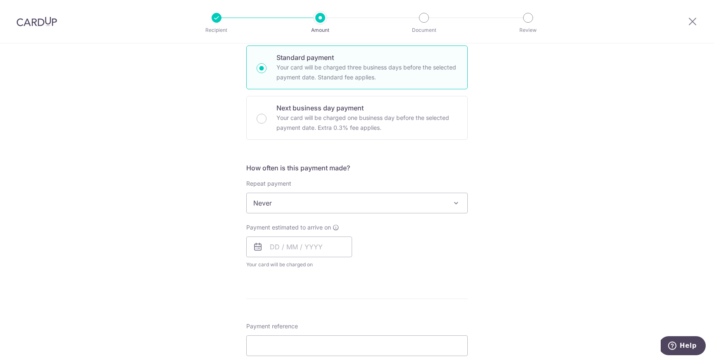
scroll to position [207, 0]
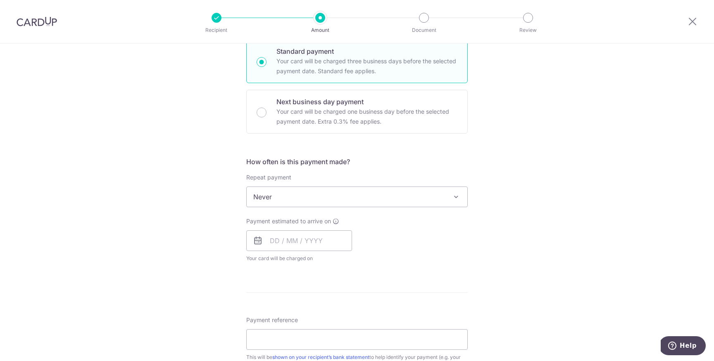
click at [284, 198] on span "Never" at bounding box center [357, 197] width 221 height 20
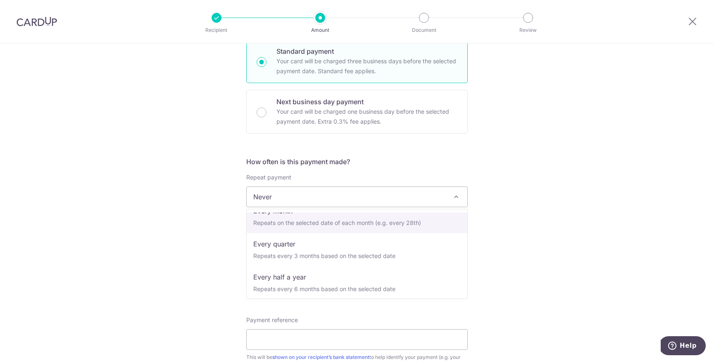
scroll to position [83, 0]
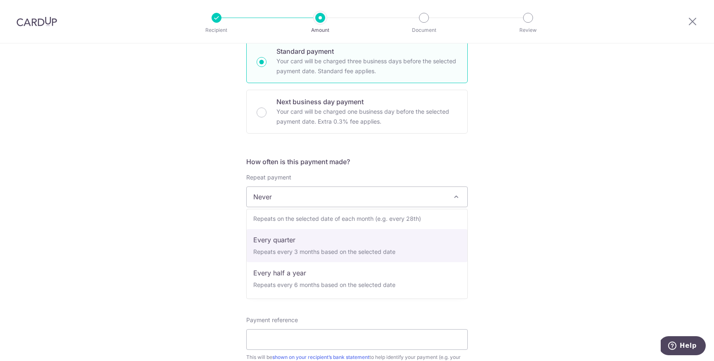
select select "4"
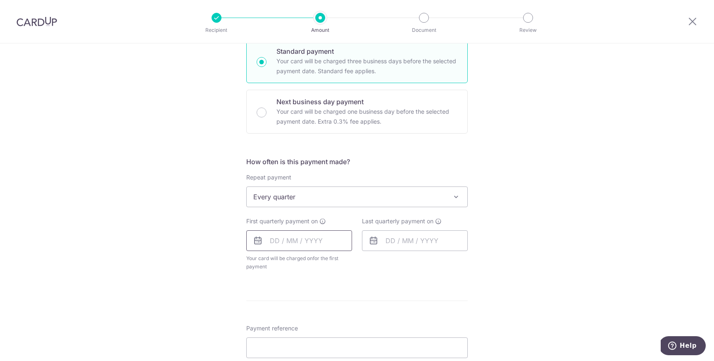
click at [301, 239] on input "text" at bounding box center [299, 240] width 106 height 21
click at [280, 350] on link "20" at bounding box center [279, 348] width 13 height 13
type input "[DATE]"
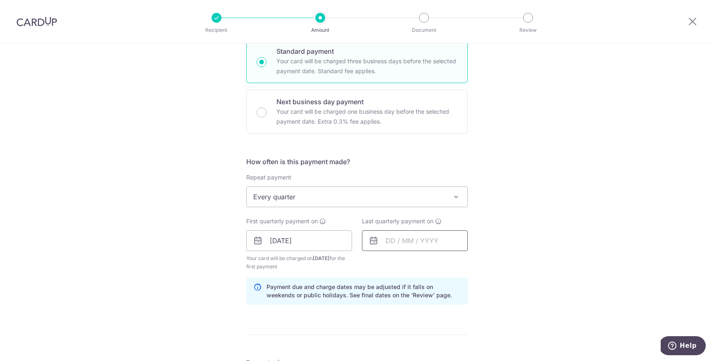
click at [390, 236] on input "text" at bounding box center [415, 240] width 106 height 21
click at [479, 264] on link "Next" at bounding box center [479, 263] width 10 height 10
click at [479, 263] on link "Next" at bounding box center [479, 263] width 10 height 10
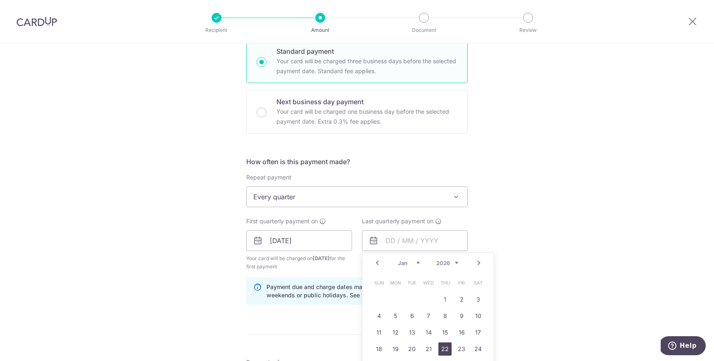
click at [445, 348] on link "22" at bounding box center [445, 348] width 13 height 13
type input "22/01/2026"
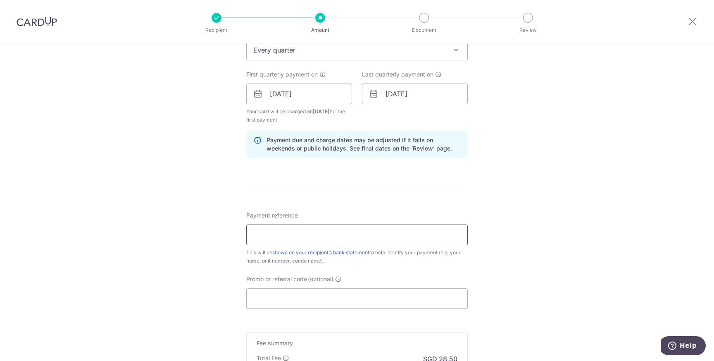
scroll to position [377, 0]
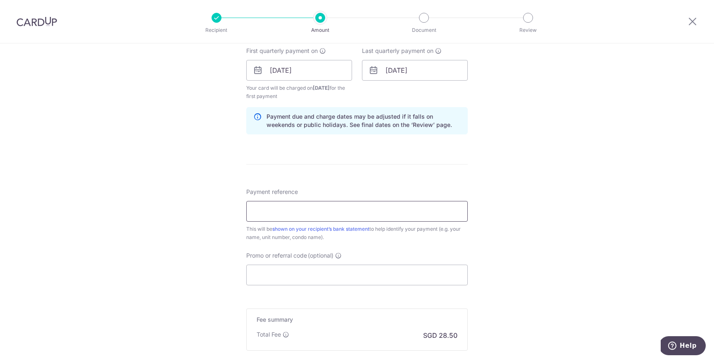
click at [275, 208] on input "Payment reference" at bounding box center [357, 211] width 222 height 21
type input "Blk 042211"
click at [301, 281] on input "Promo or referral code (optional)" at bounding box center [357, 275] width 222 height 21
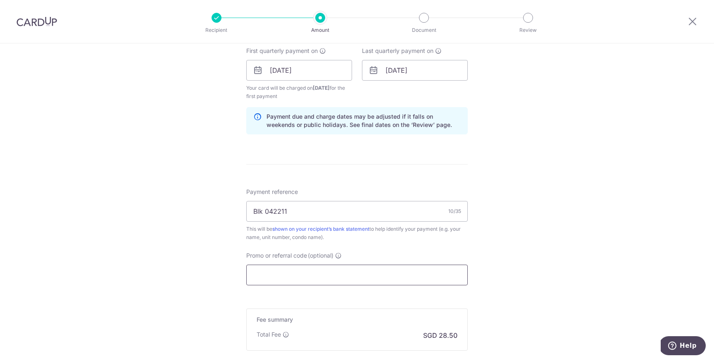
click at [289, 278] on input "Promo or referral code (optional)" at bounding box center [357, 275] width 222 height 21
paste input "REC185"
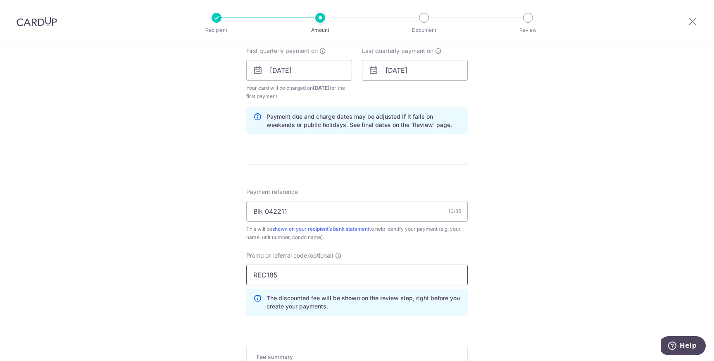
type input "REC185"
click at [215, 279] on div "Tell us more about your payment Enter payment amount SGD 1,095.97 1095.97 Selec…" at bounding box center [357, 79] width 714 height 827
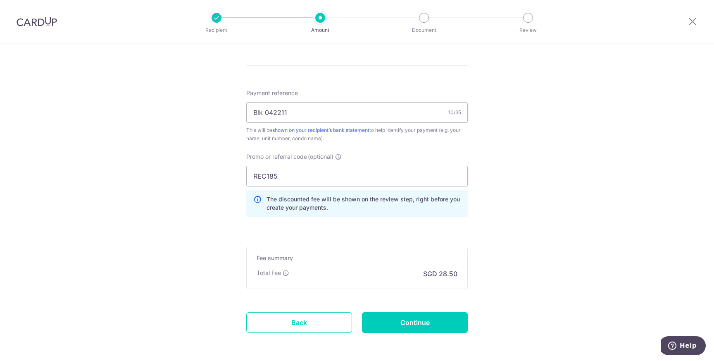
scroll to position [510, 0]
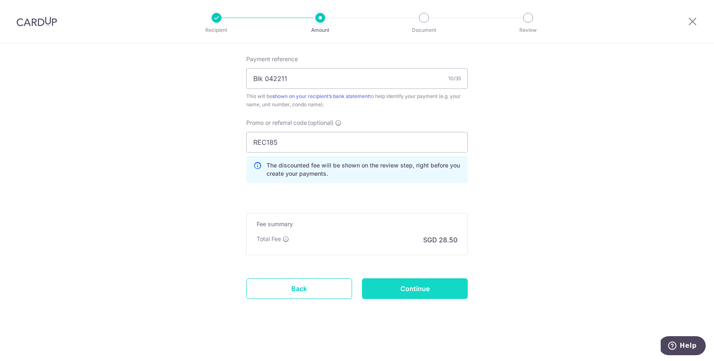
click at [445, 294] on input "Continue" at bounding box center [415, 288] width 106 height 21
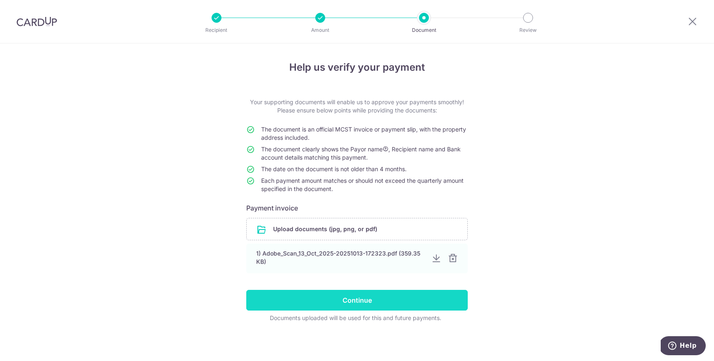
click at [356, 302] on input "Continue" at bounding box center [357, 300] width 222 height 21
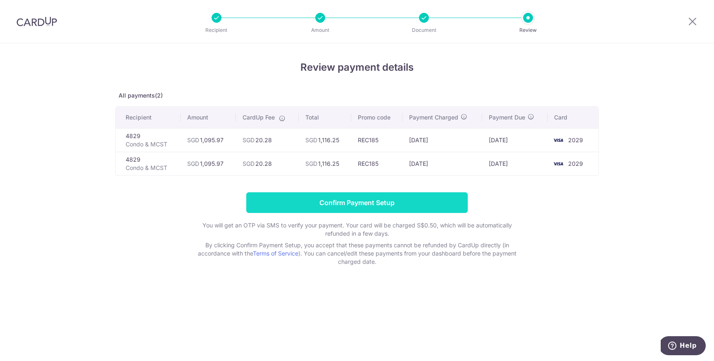
click at [388, 204] on input "Confirm Payment Setup" at bounding box center [357, 202] width 222 height 21
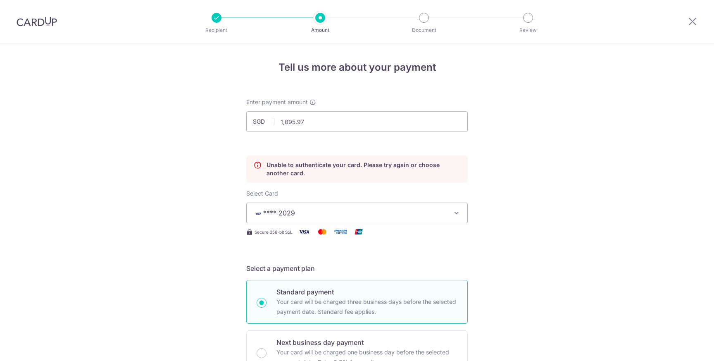
scroll to position [112, 0]
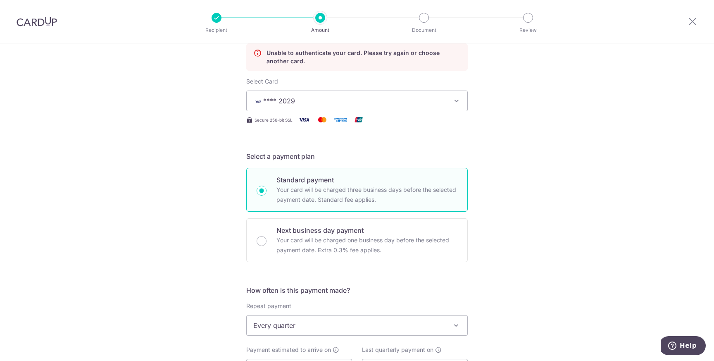
click at [541, 266] on div "Tell us more about your payment Enter payment amount SGD 1,095.97 1095.97 Unabl…" at bounding box center [357, 340] width 714 height 819
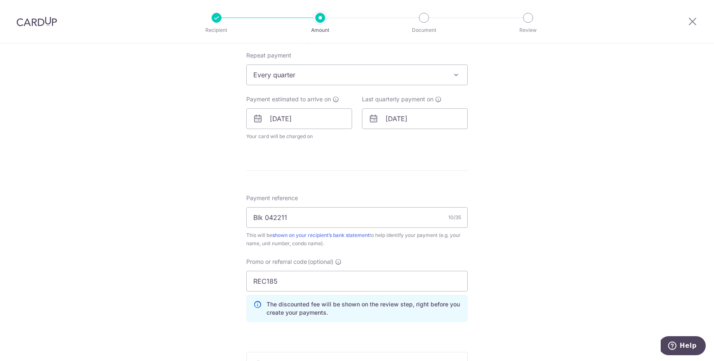
scroll to position [501, 0]
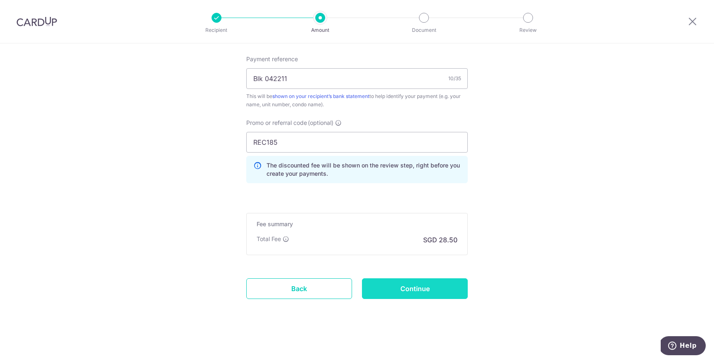
click at [421, 293] on input "Continue" at bounding box center [415, 288] width 106 height 21
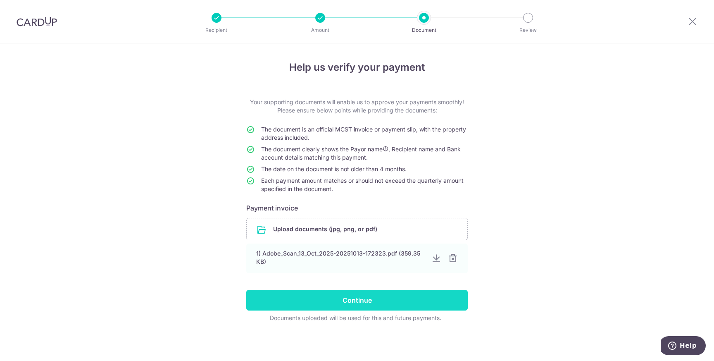
click at [375, 304] on input "Continue" at bounding box center [357, 300] width 222 height 21
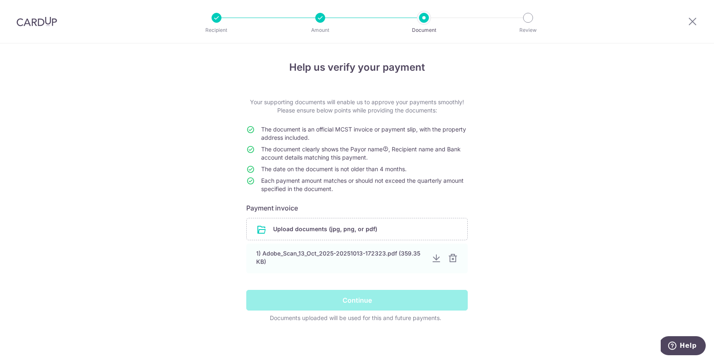
click at [568, 177] on div "Help us verify your payment Your supporting documents will enable us to approve…" at bounding box center [357, 201] width 714 height 317
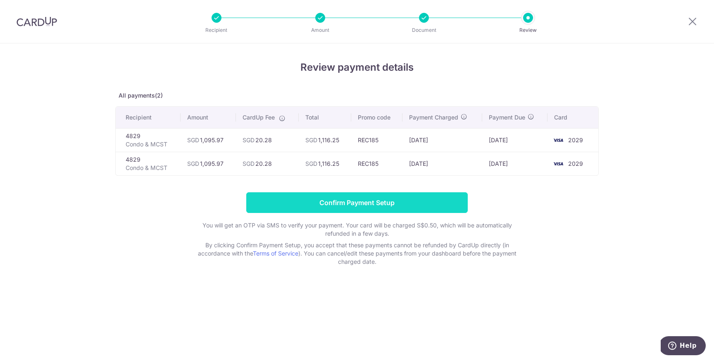
click at [358, 205] on input "Confirm Payment Setup" at bounding box center [357, 202] width 222 height 21
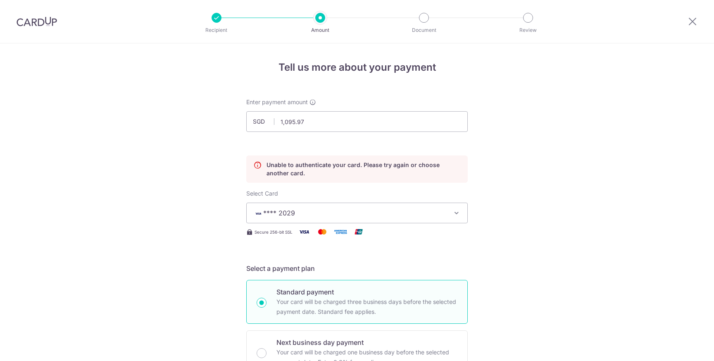
scroll to position [112, 0]
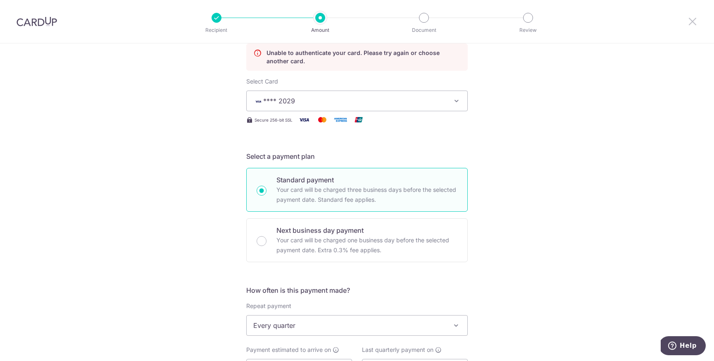
click at [693, 19] on icon at bounding box center [693, 21] width 10 height 10
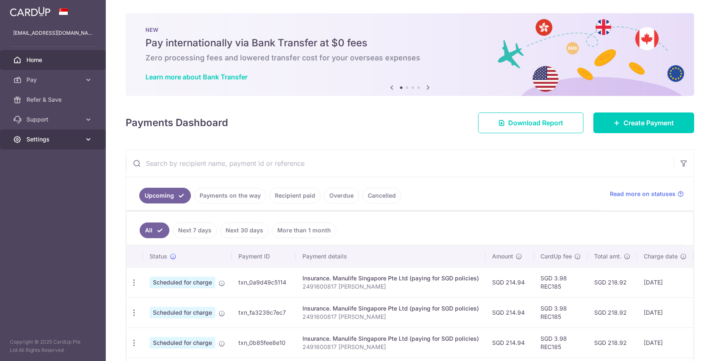
click at [81, 136] on span "Settings" at bounding box center [53, 139] width 55 height 8
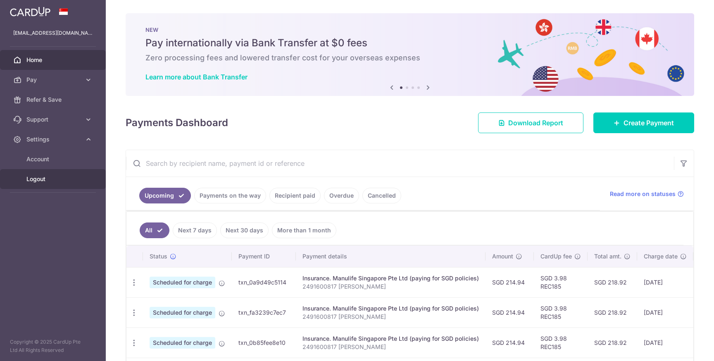
click at [62, 185] on link "Logout" at bounding box center [53, 179] width 106 height 20
